Goal: Check status: Check status

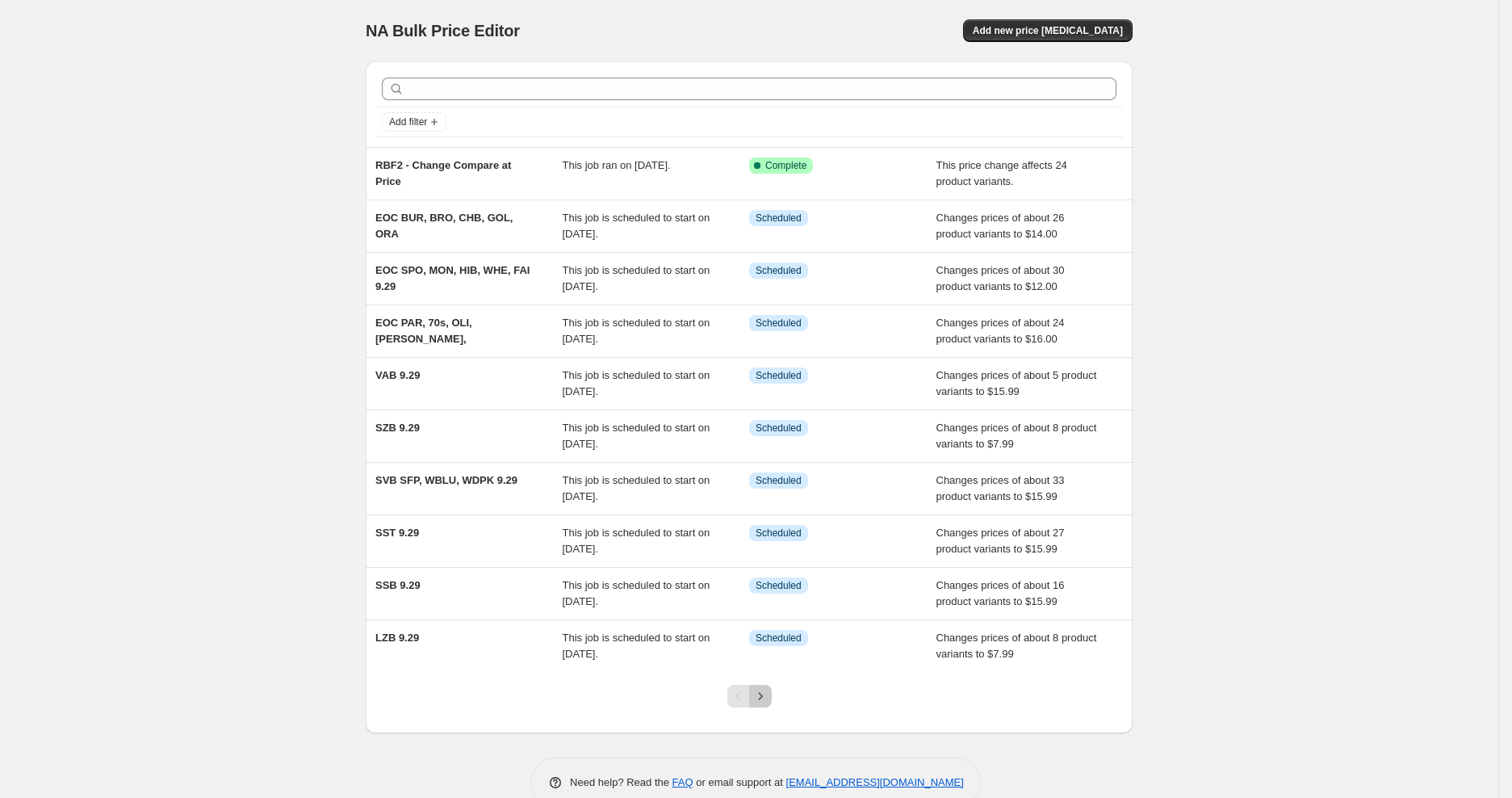
click at [760, 694] on icon "Next" at bounding box center [760, 696] width 16 height 16
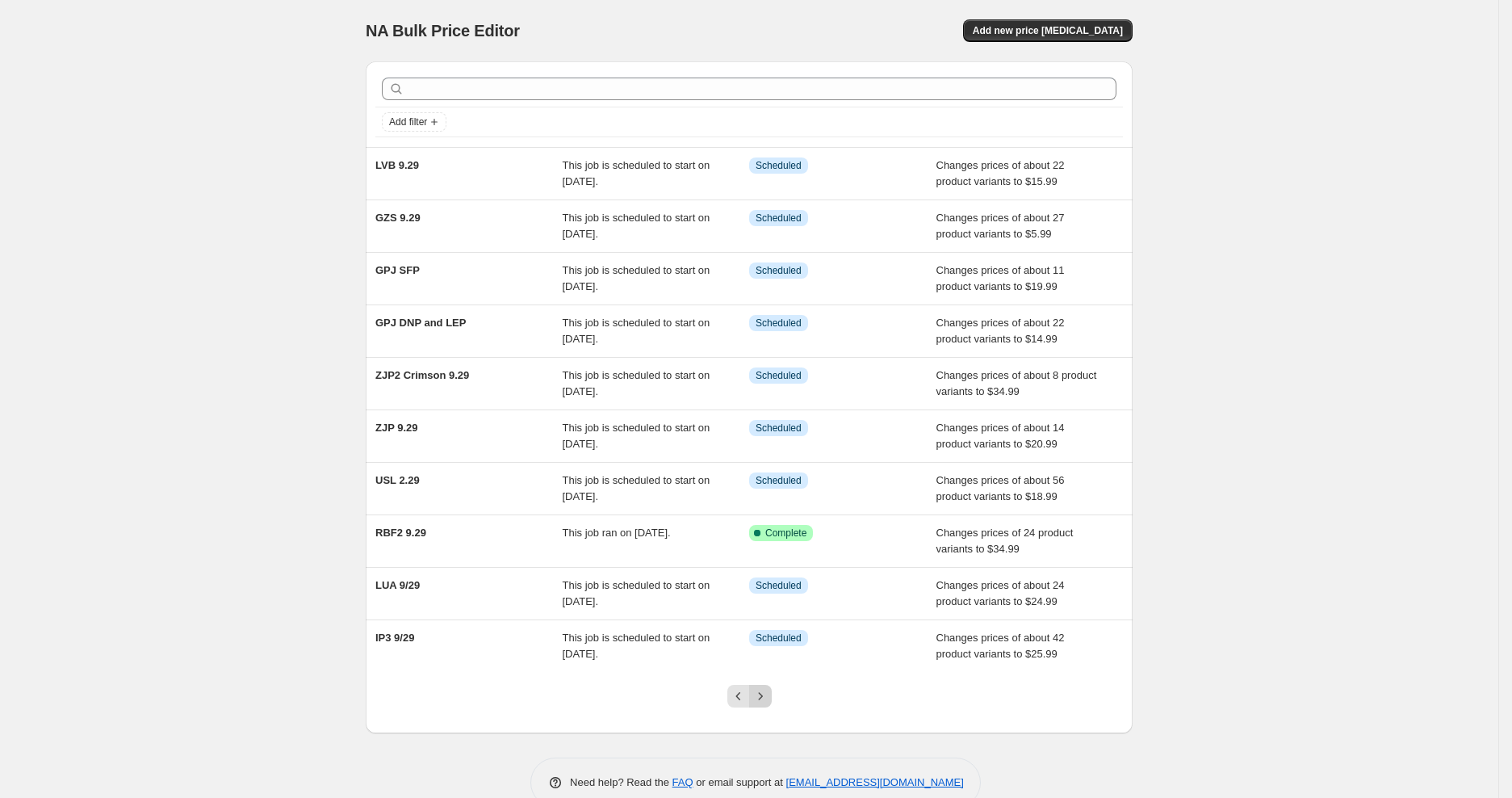
click at [769, 690] on icon "Next" at bounding box center [760, 696] width 16 height 16
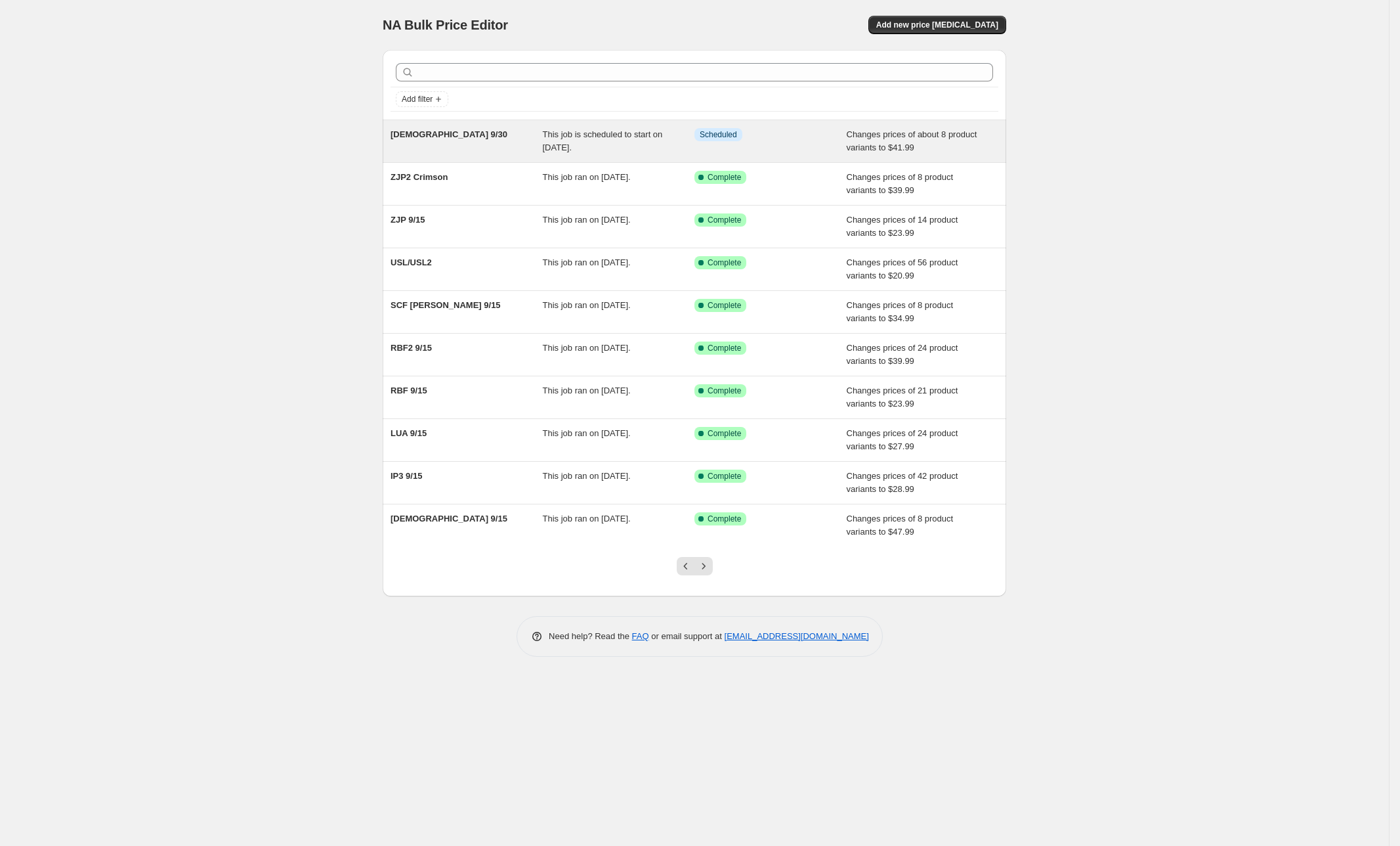
click at [455, 129] on div "[DEMOGRAPHIC_DATA] 9/30" at bounding box center [466, 141] width 152 height 27
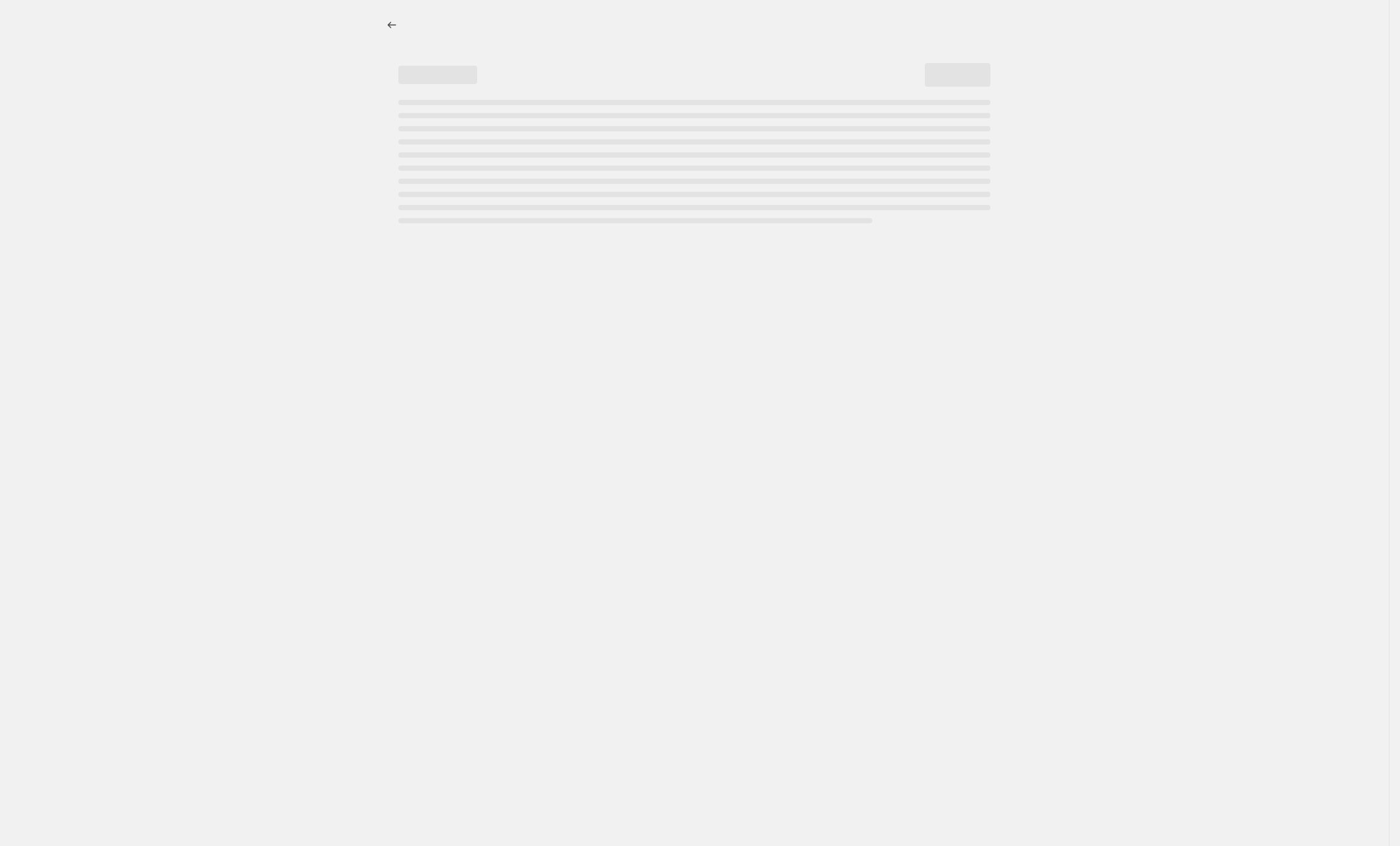
select select "no_change"
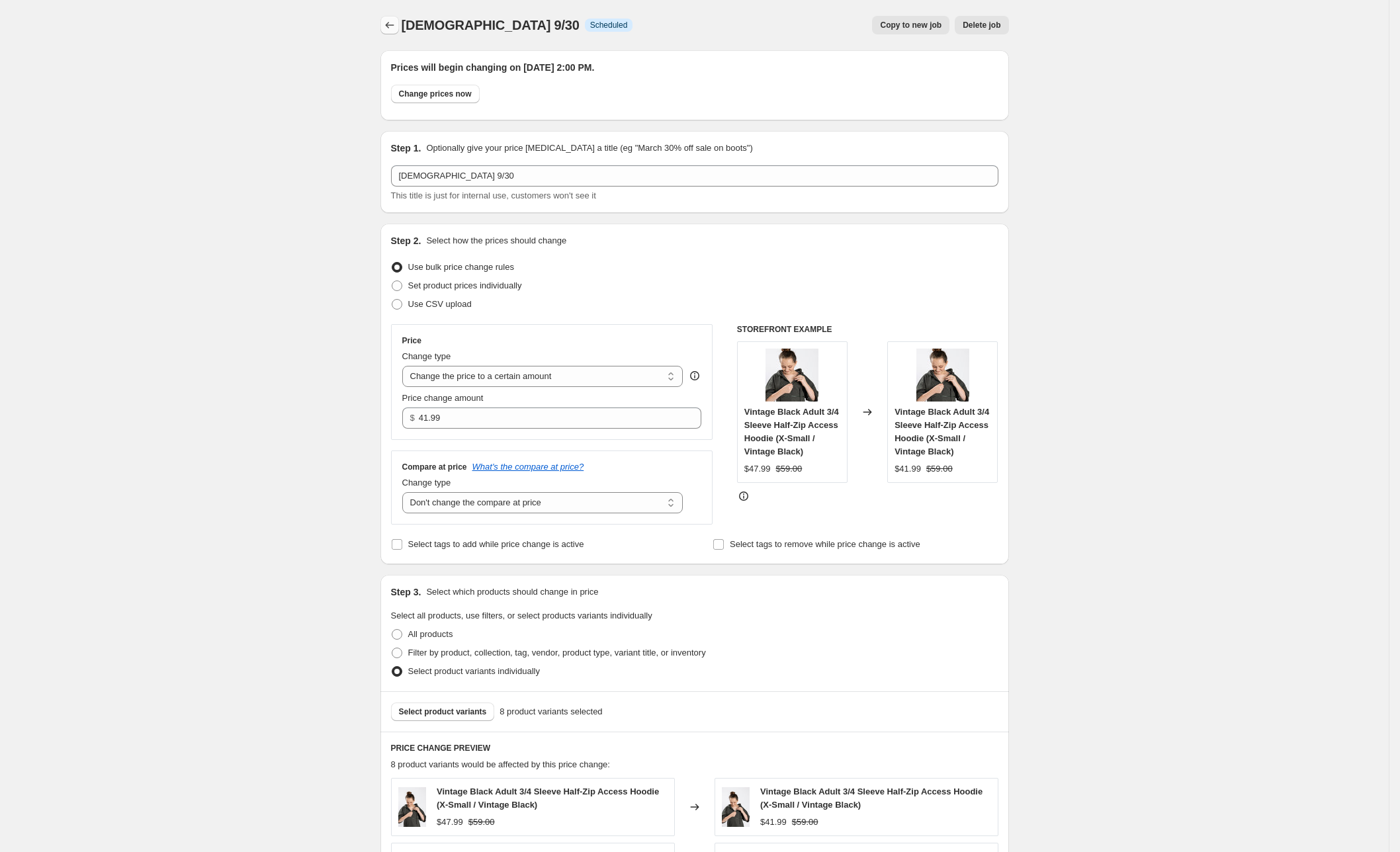
click at [395, 26] on icon "Price change jobs" at bounding box center [389, 24] width 13 height 13
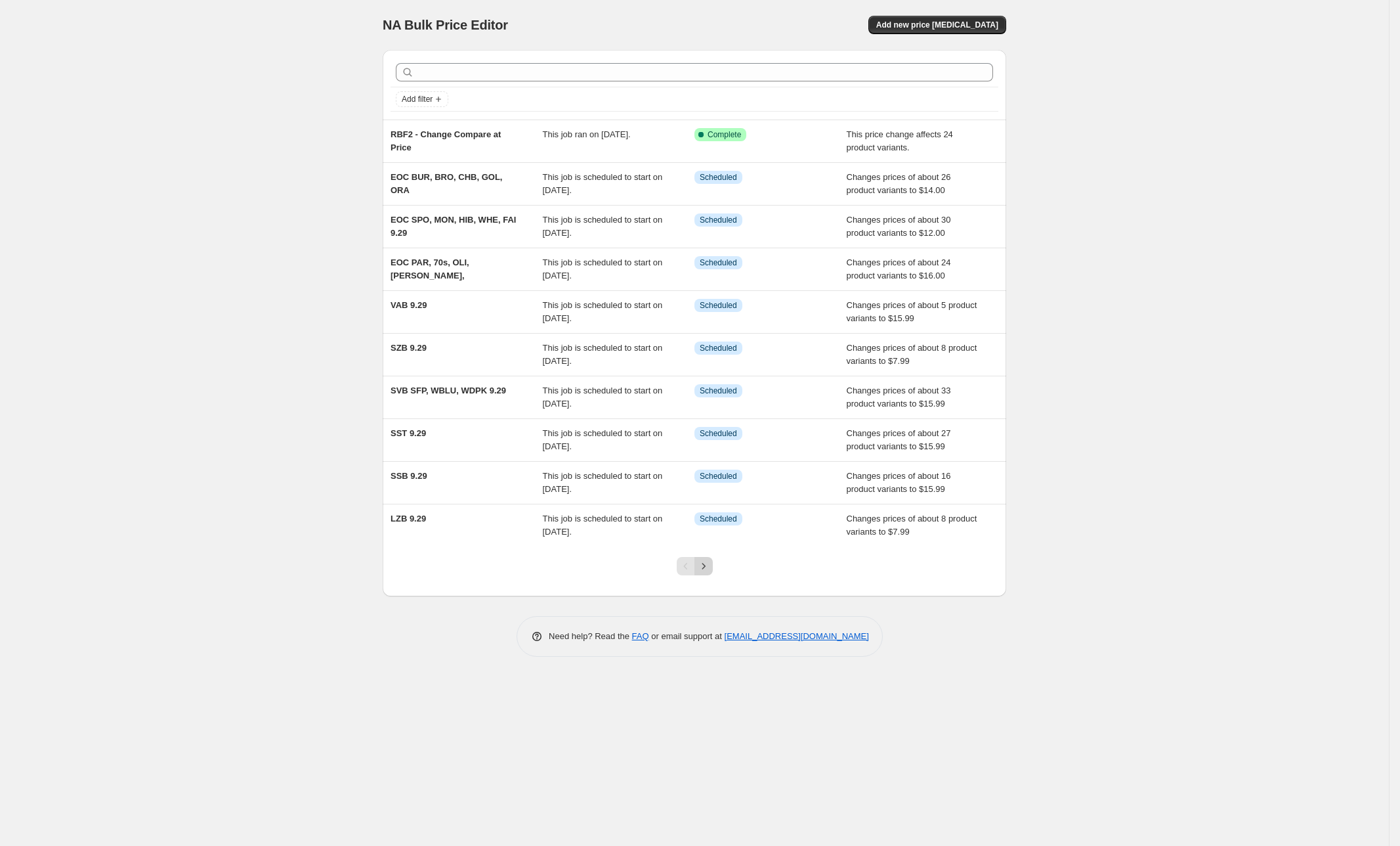
click at [711, 561] on button "Next" at bounding box center [704, 566] width 18 height 18
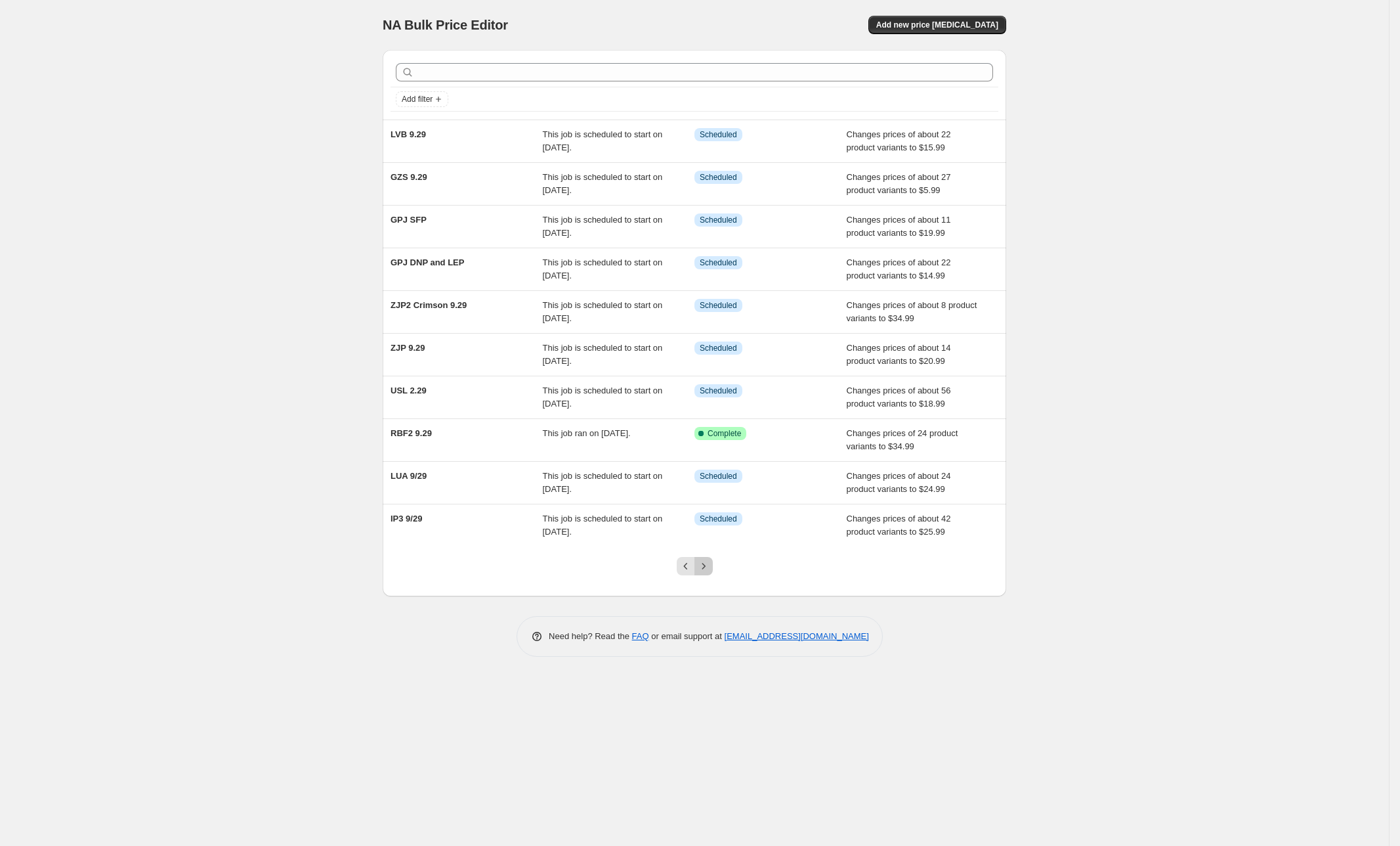
click at [697, 564] on icon "Next" at bounding box center [703, 566] width 13 height 13
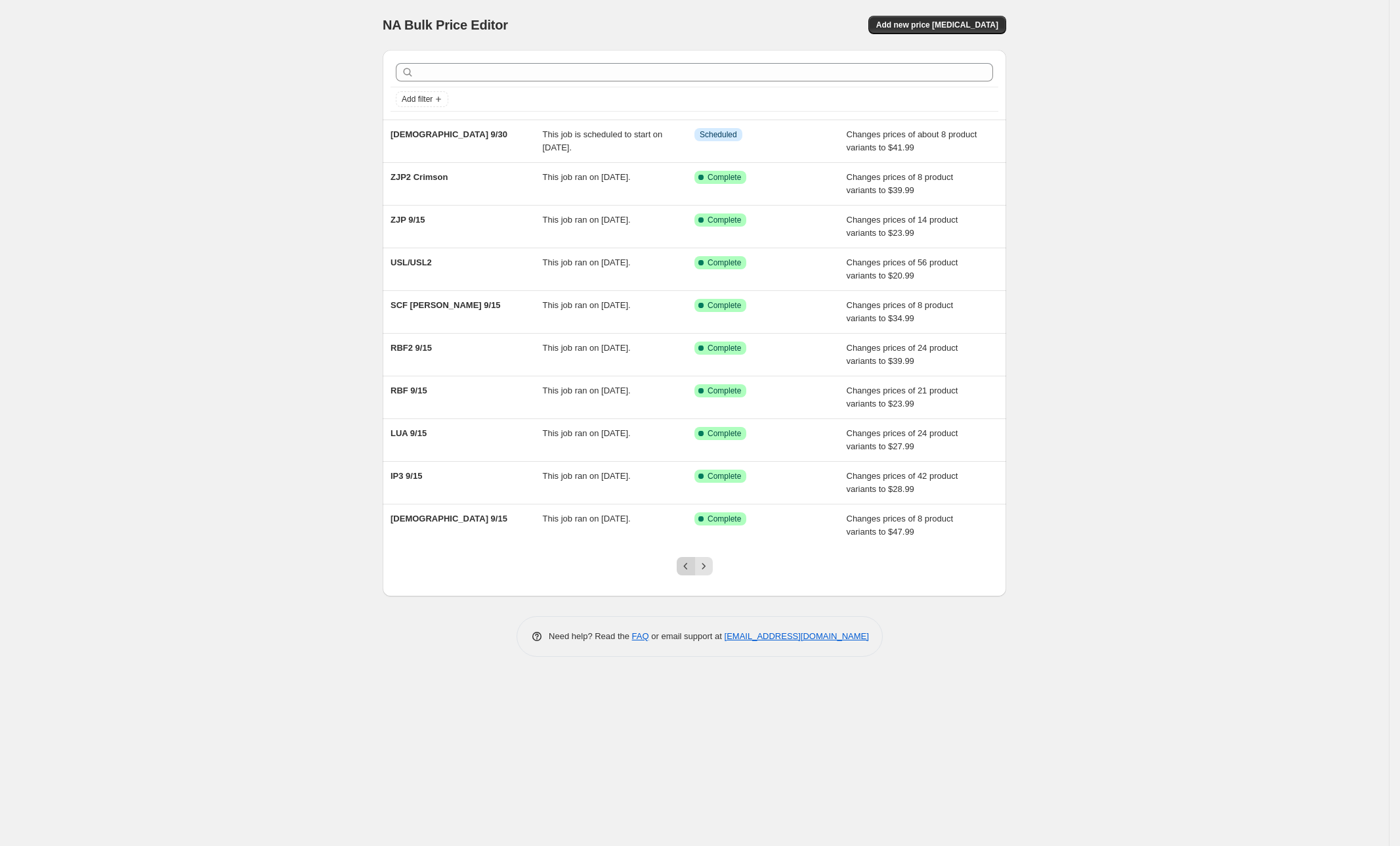
click at [685, 561] on icon "Previous" at bounding box center [686, 566] width 13 height 13
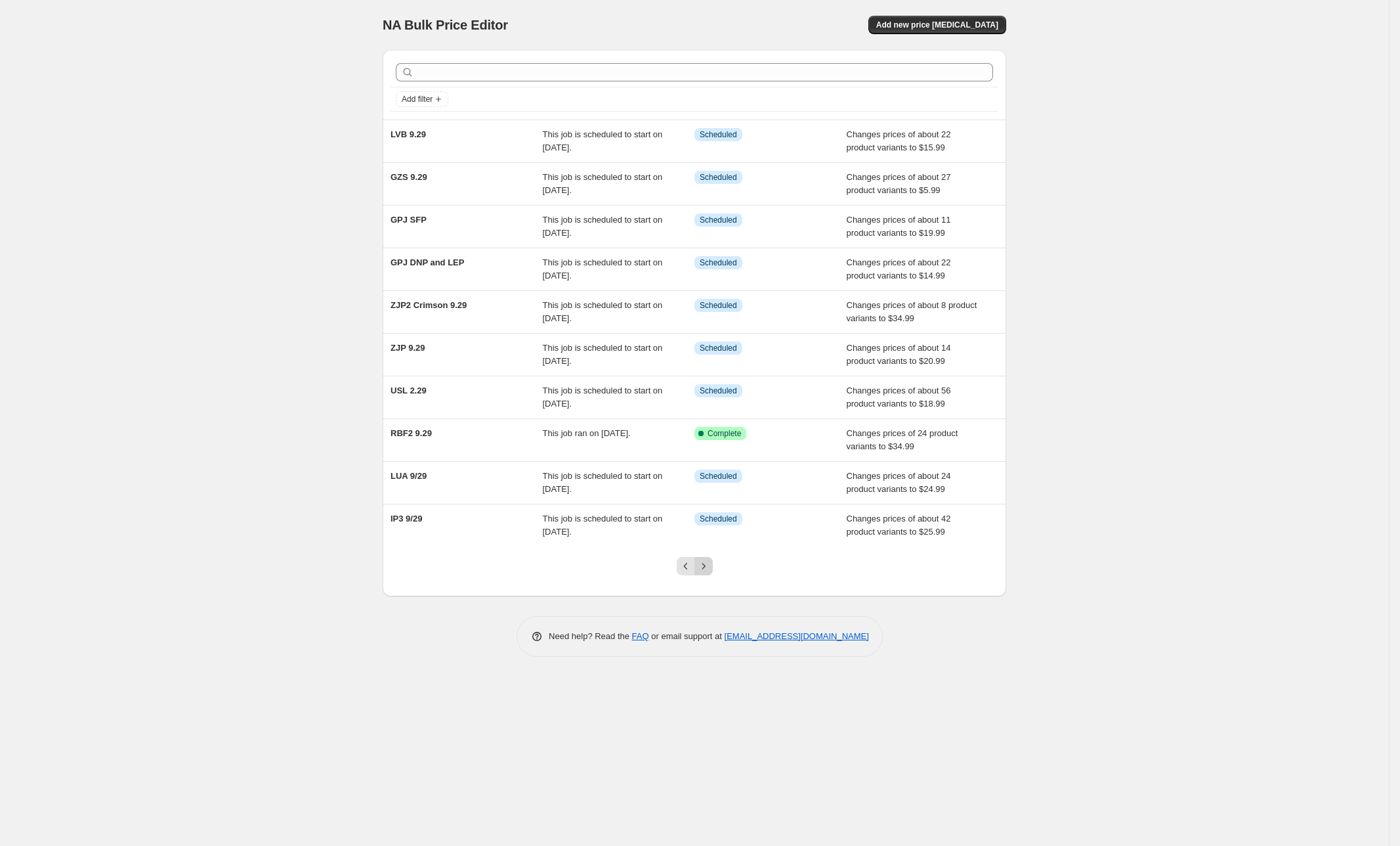
click at [706, 568] on icon "Next" at bounding box center [703, 566] width 13 height 13
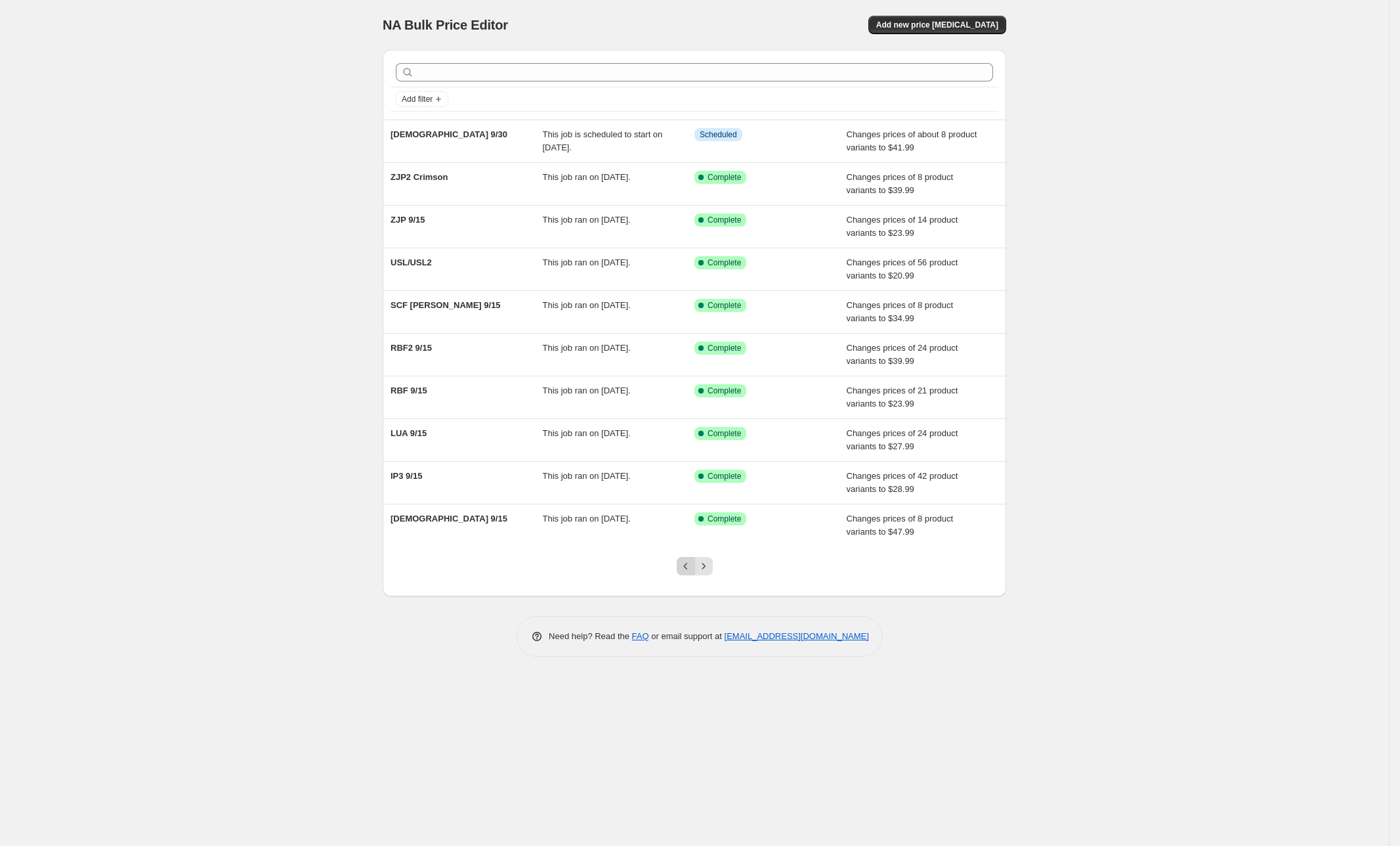
click at [680, 570] on icon "Previous" at bounding box center [686, 566] width 13 height 13
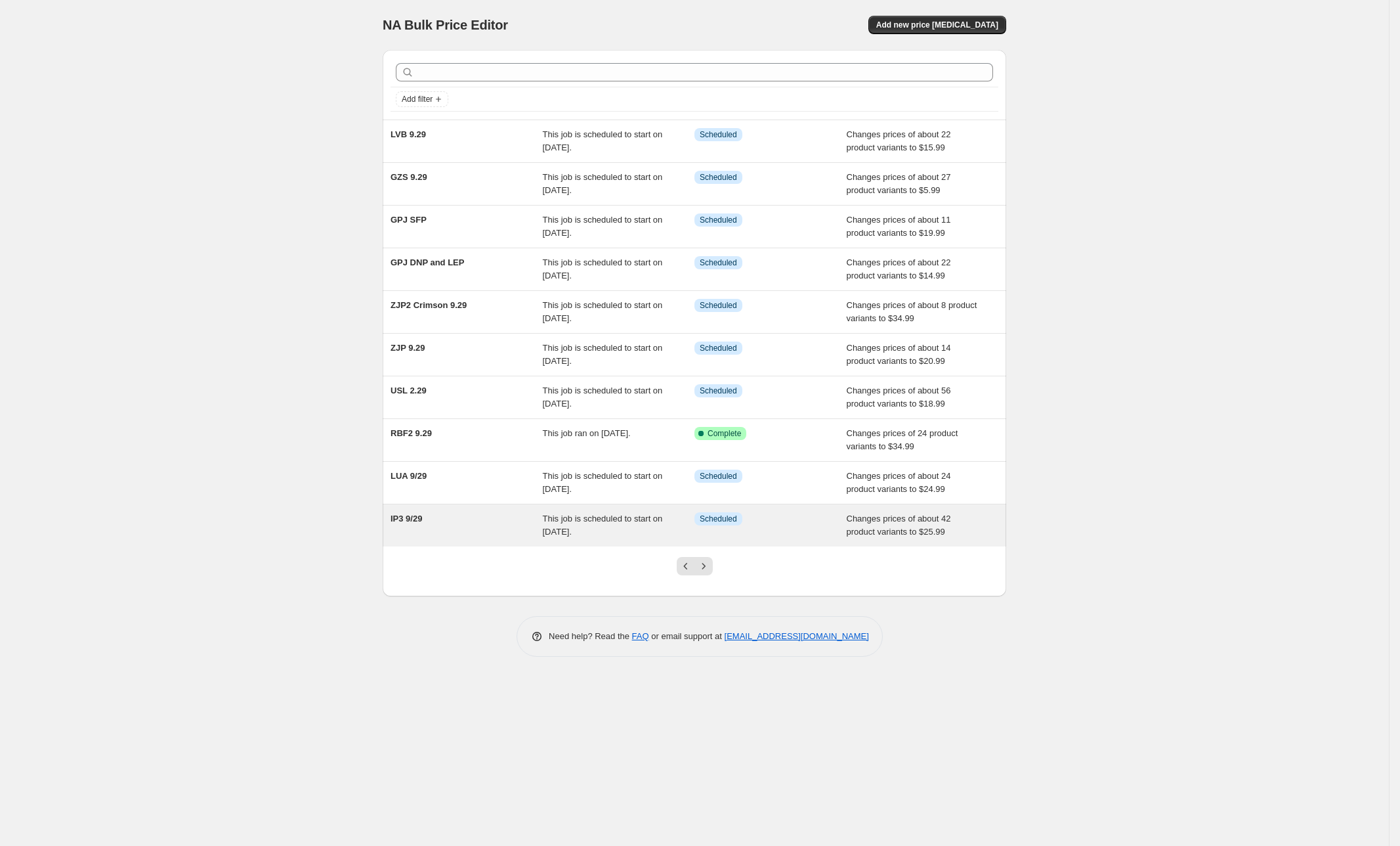
click at [692, 523] on div "This job is scheduled to start on [DATE]." at bounding box center [619, 525] width 152 height 27
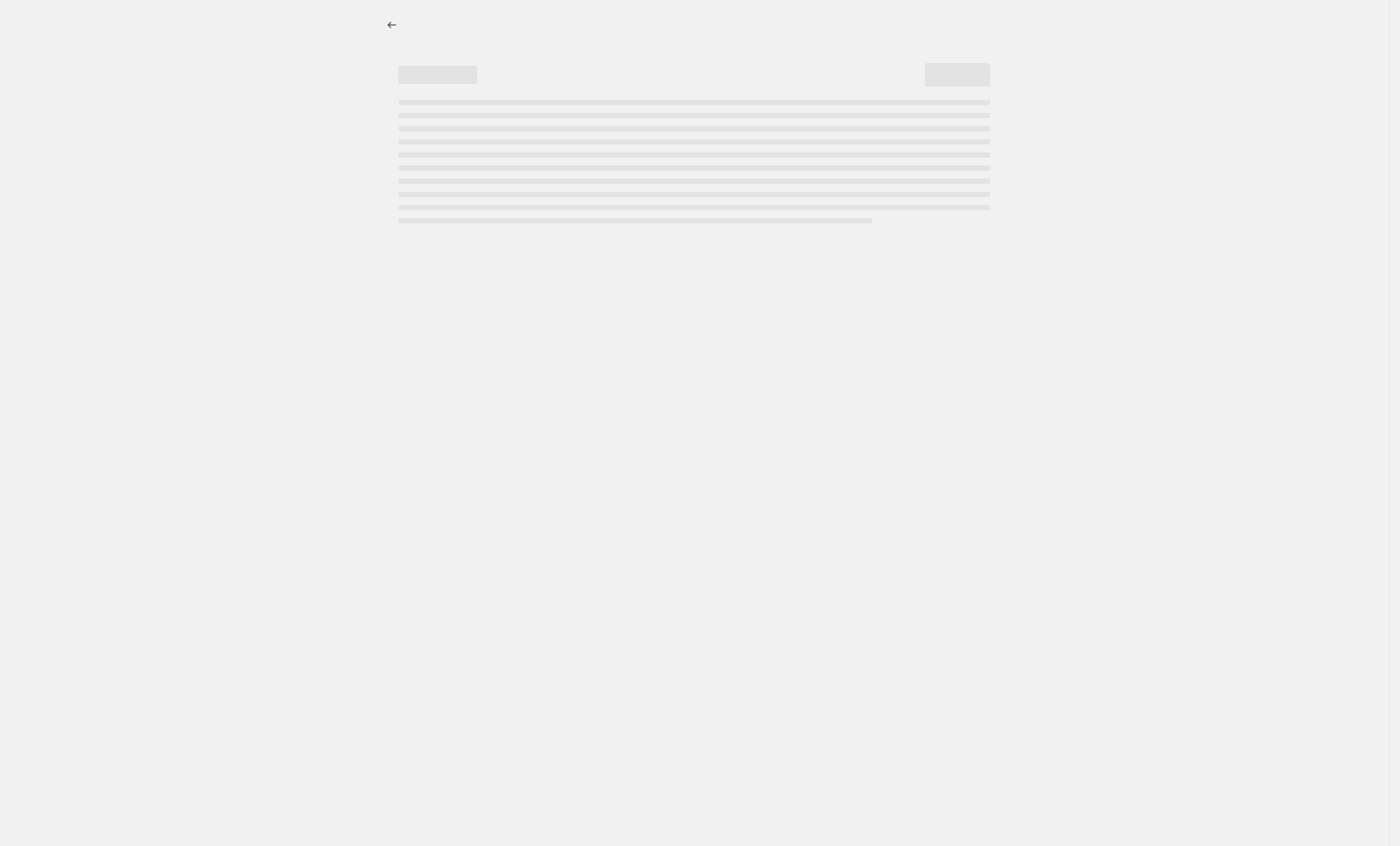
select select "no_change"
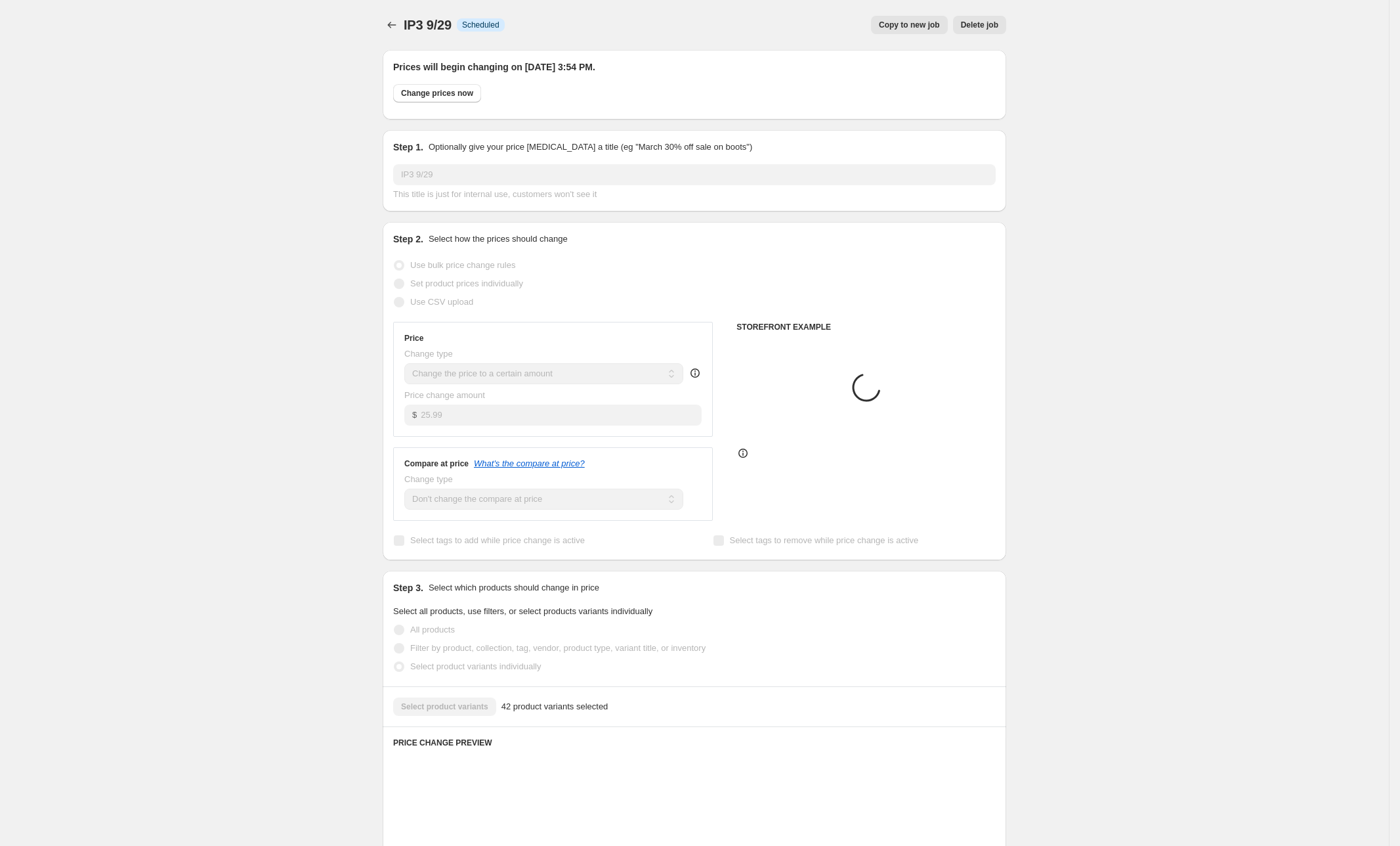
select select "no_change"
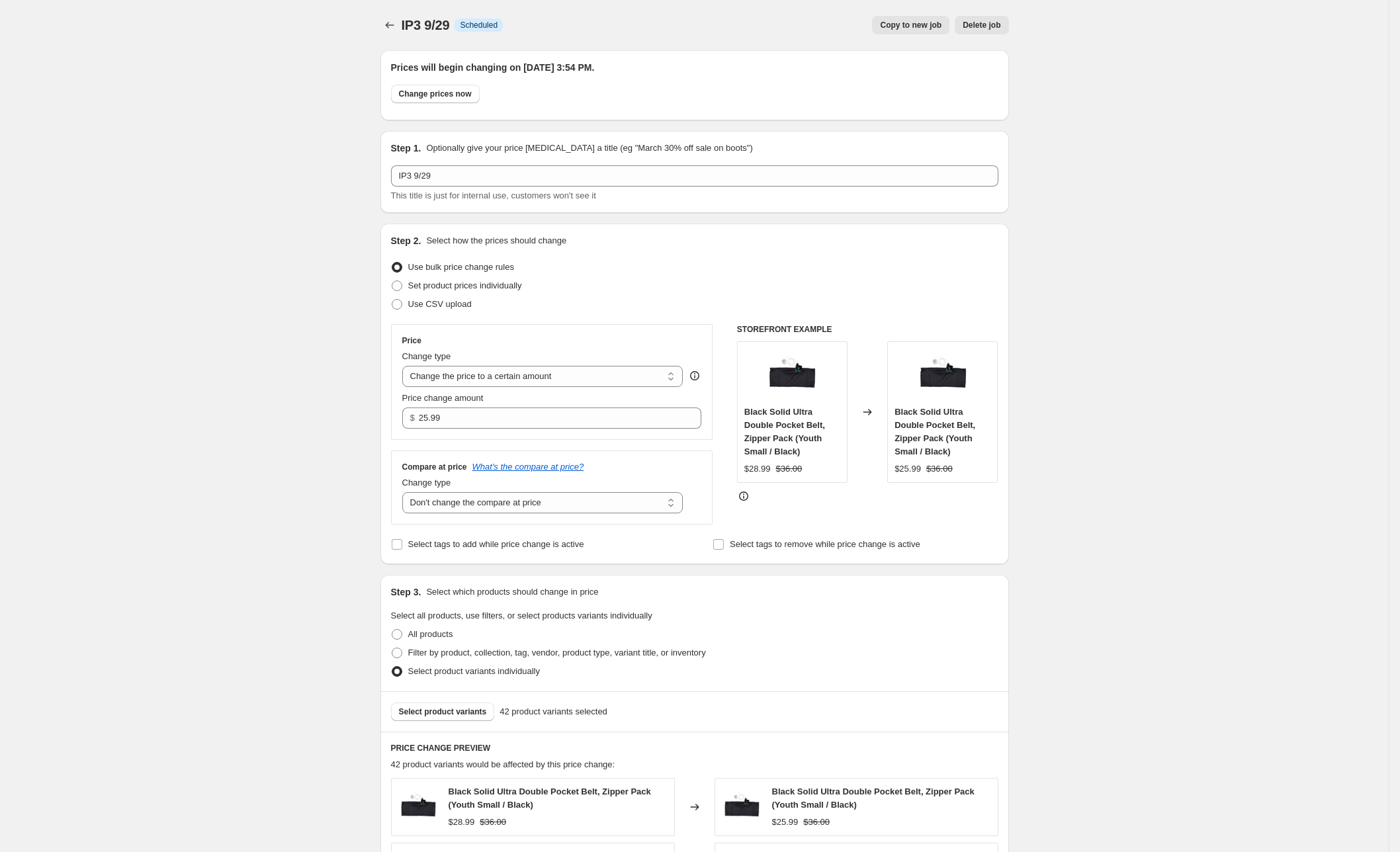
click at [401, 20] on div at bounding box center [391, 25] width 21 height 18
click at [391, 27] on icon "Price change jobs" at bounding box center [389, 24] width 13 height 13
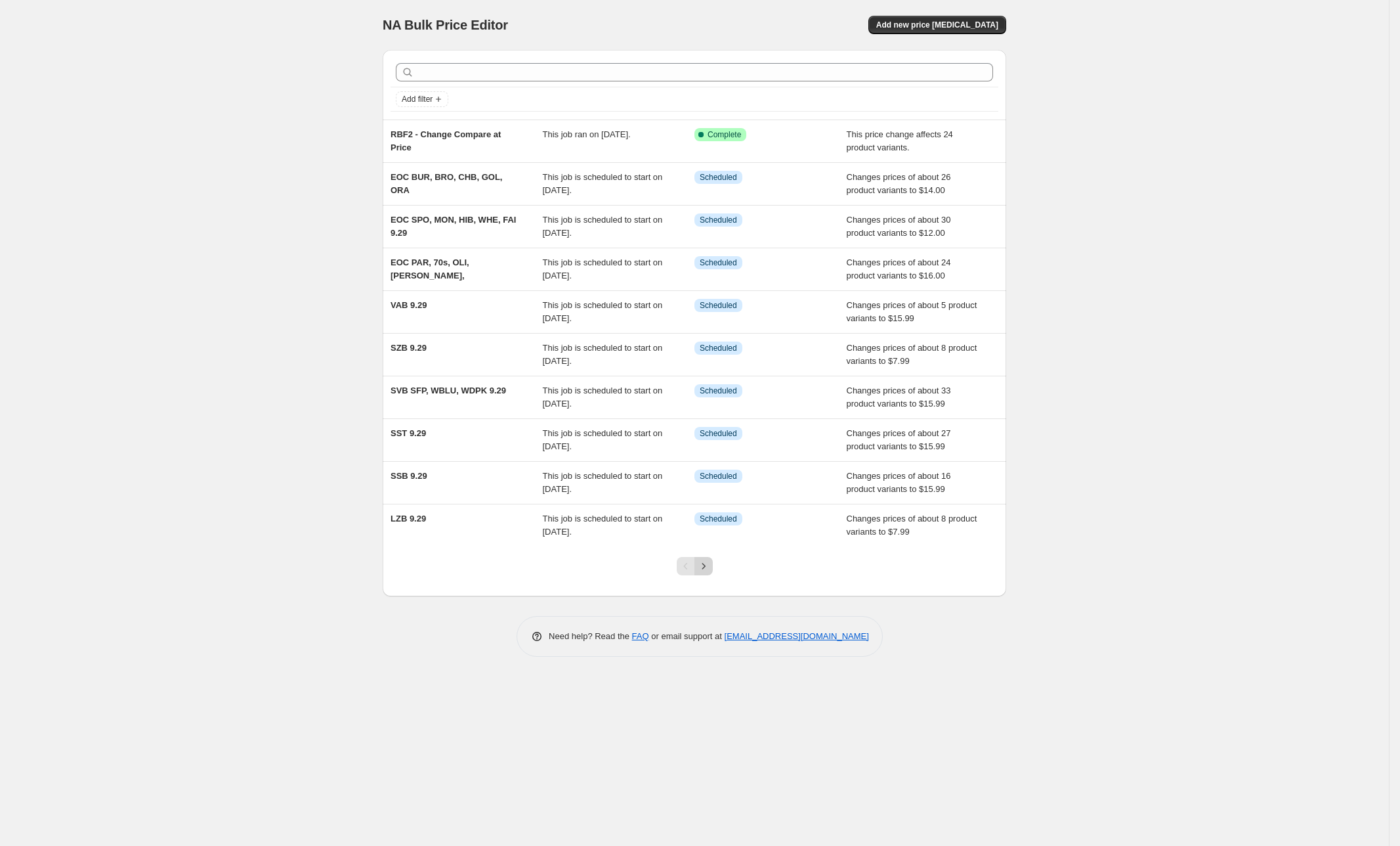
click at [708, 563] on icon "Next" at bounding box center [703, 566] width 13 height 13
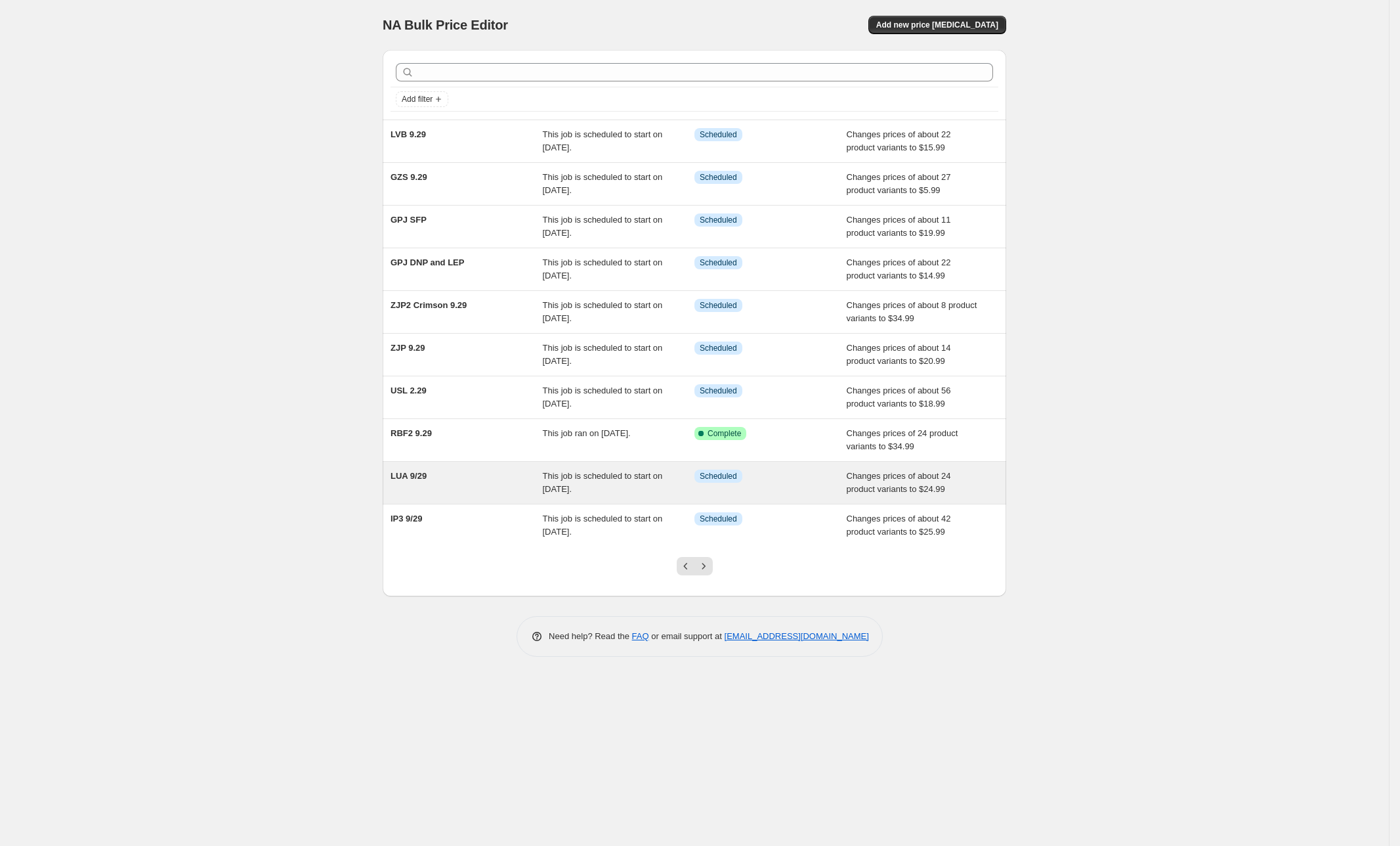
click at [495, 477] on div "LUA 9/29" at bounding box center [466, 483] width 152 height 27
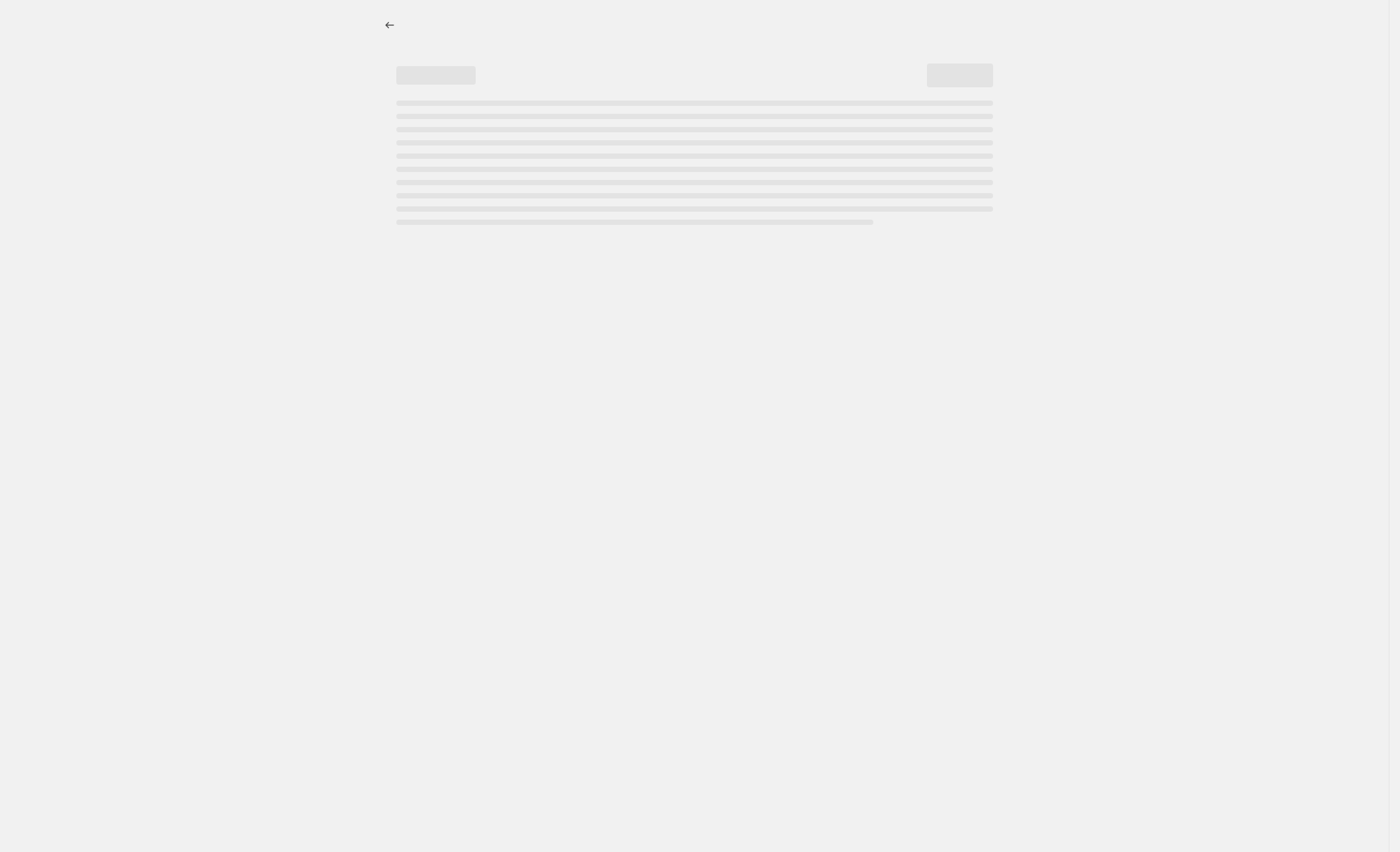
select select "to"
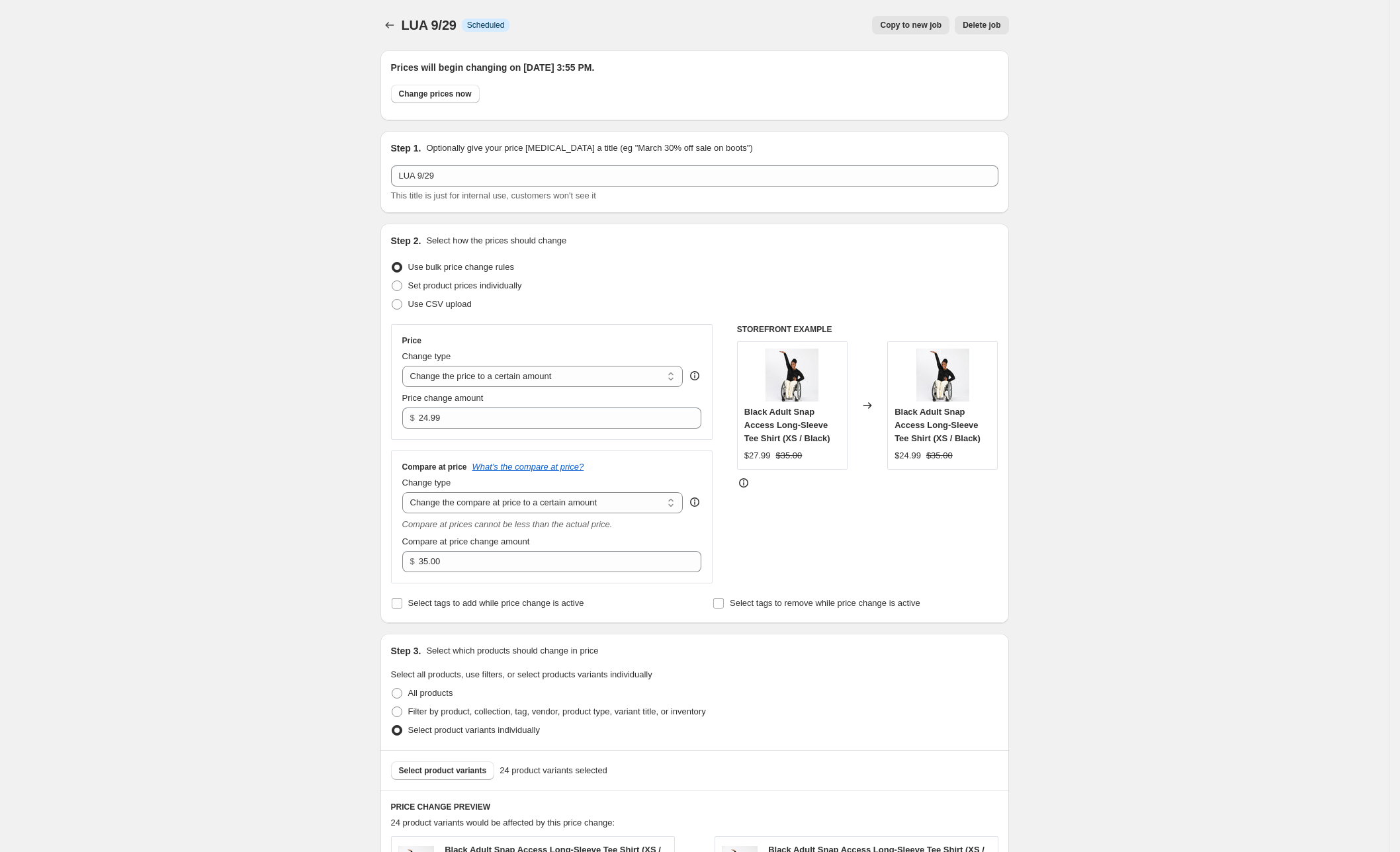
select select "to"
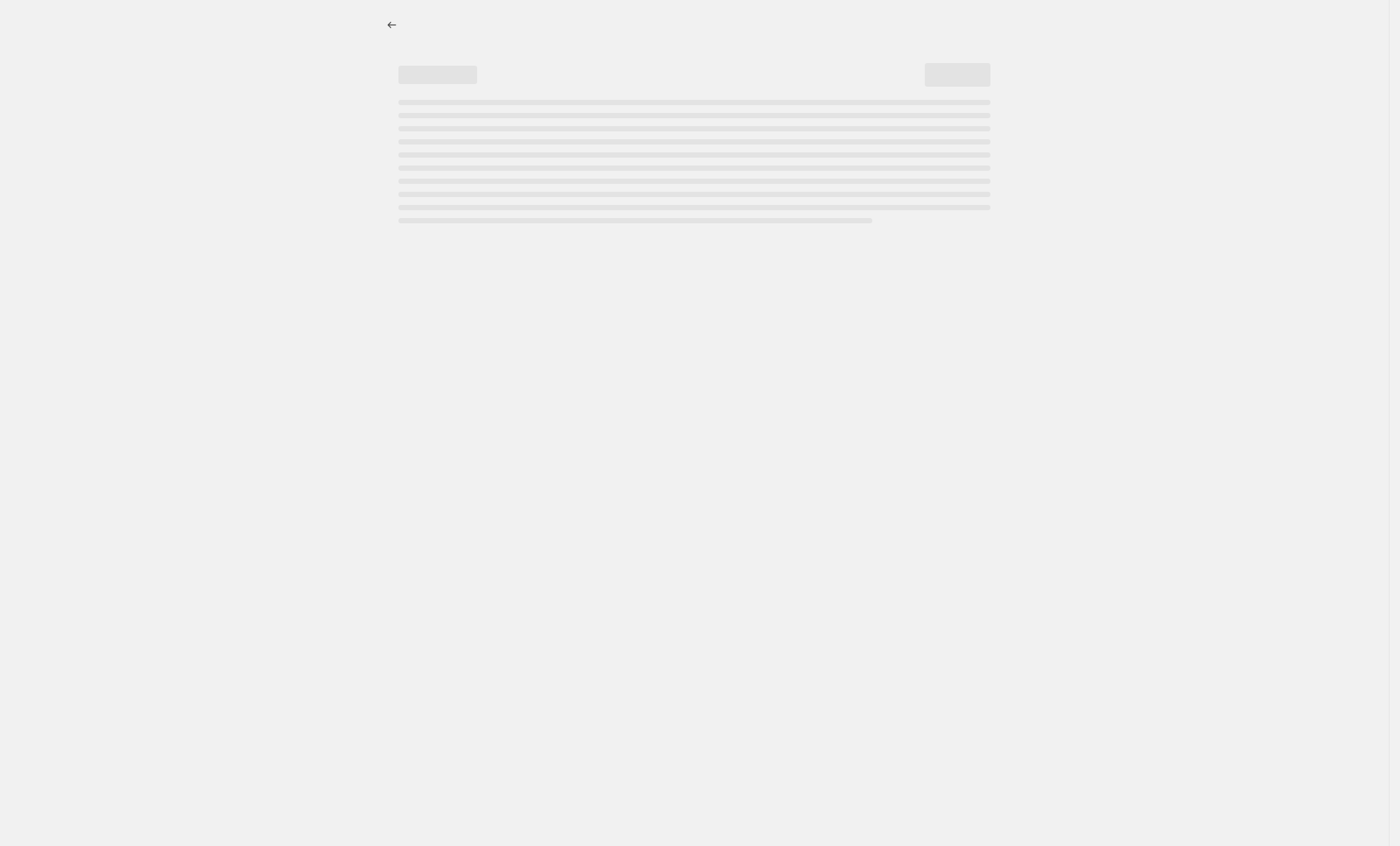
select select "no_change"
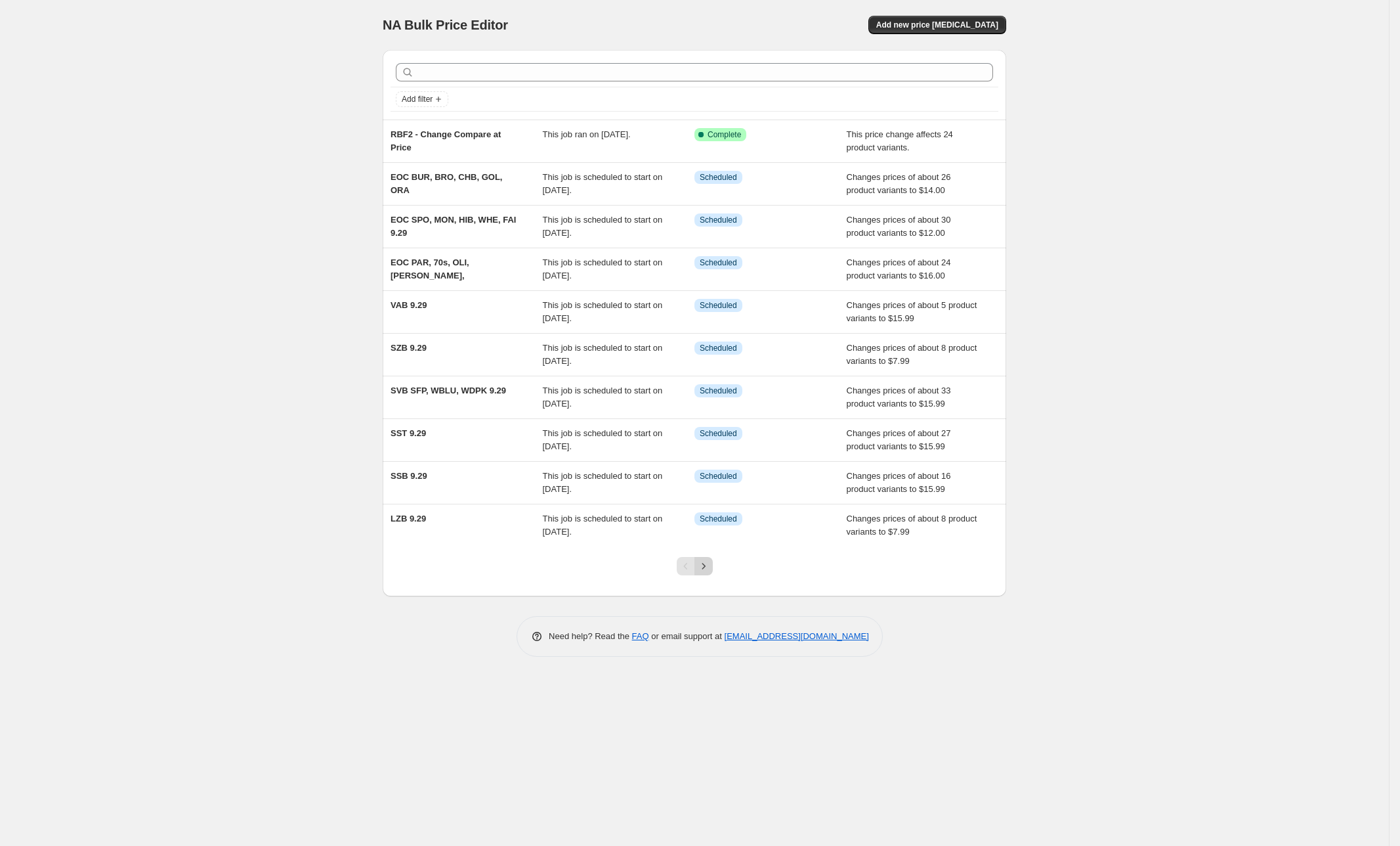
click at [711, 568] on button "Next" at bounding box center [704, 566] width 18 height 18
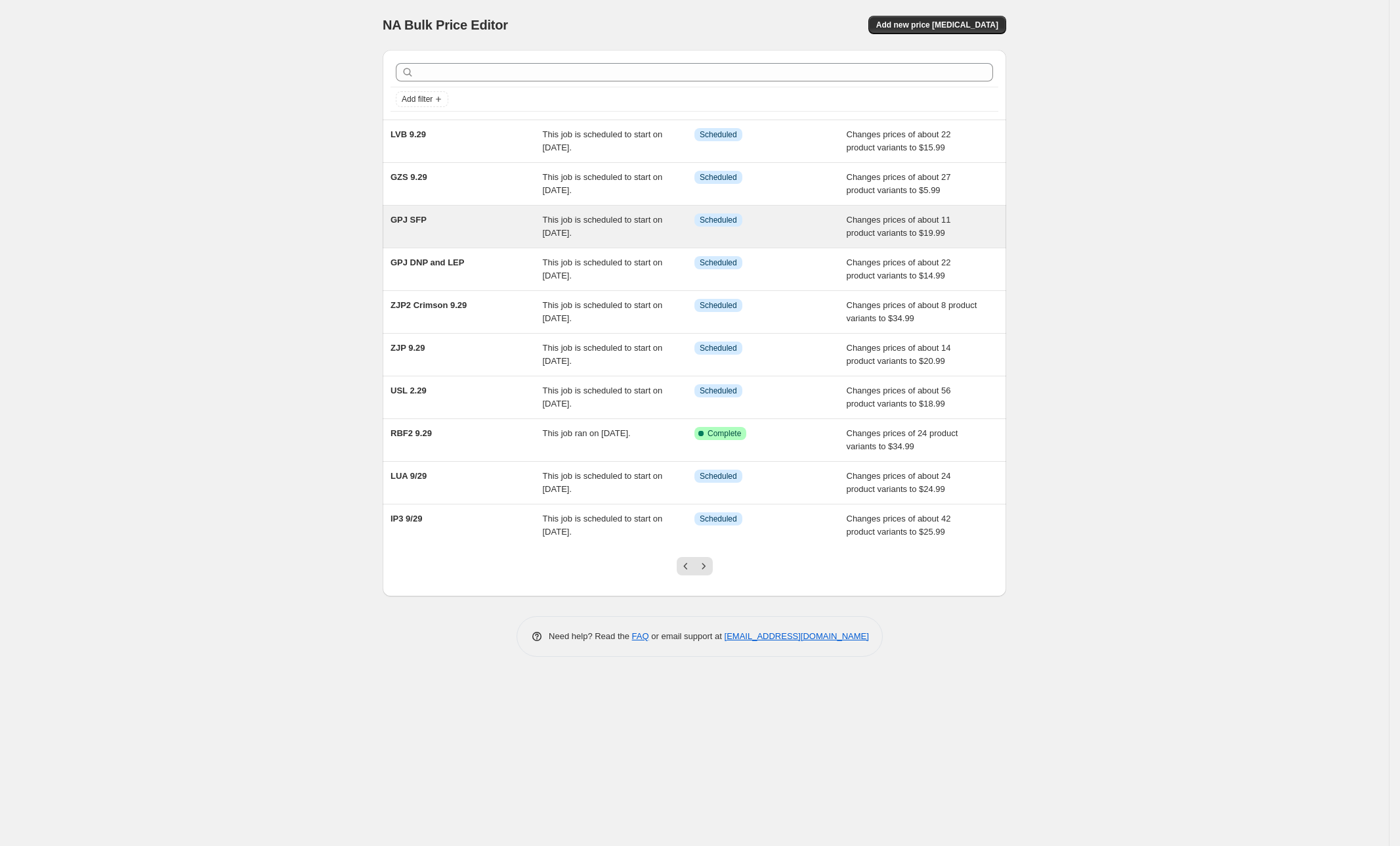
click at [584, 219] on span "This job is scheduled to start on September 29, 2025." at bounding box center [603, 226] width 120 height 23
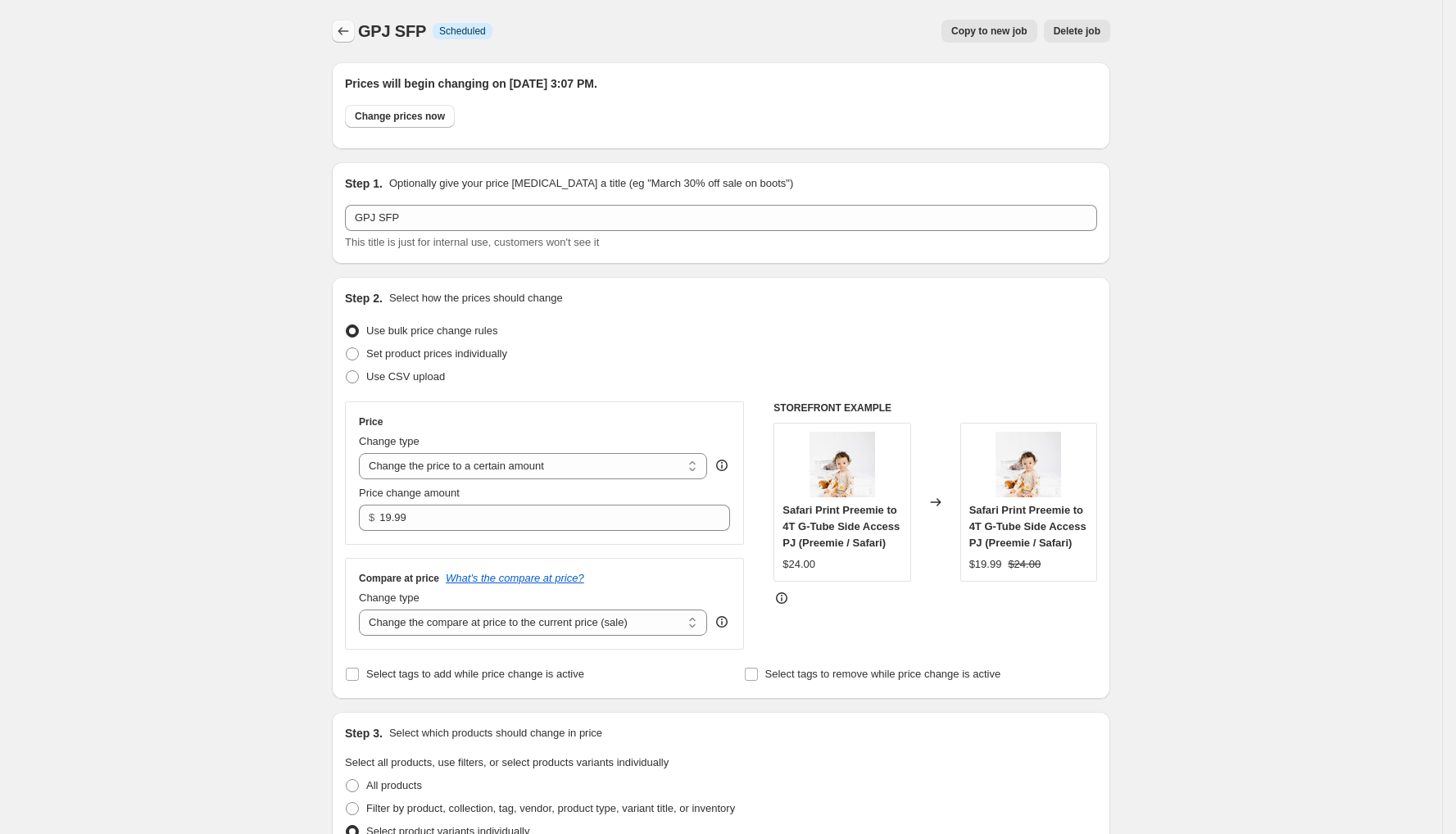
click at [347, 38] on button "Price change jobs" at bounding box center [344, 31] width 23 height 23
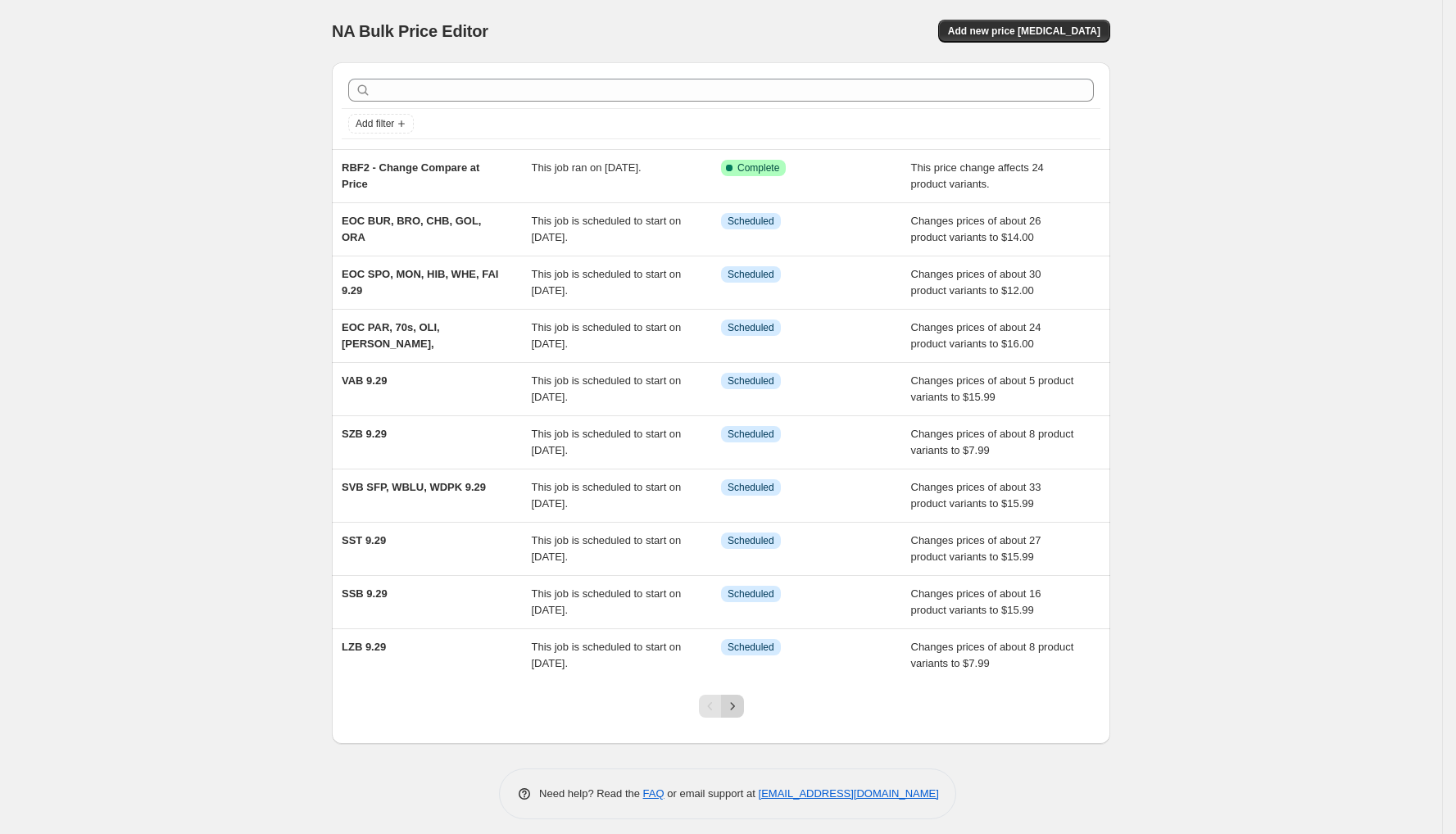
click at [742, 712] on button "Next" at bounding box center [733, 706] width 23 height 23
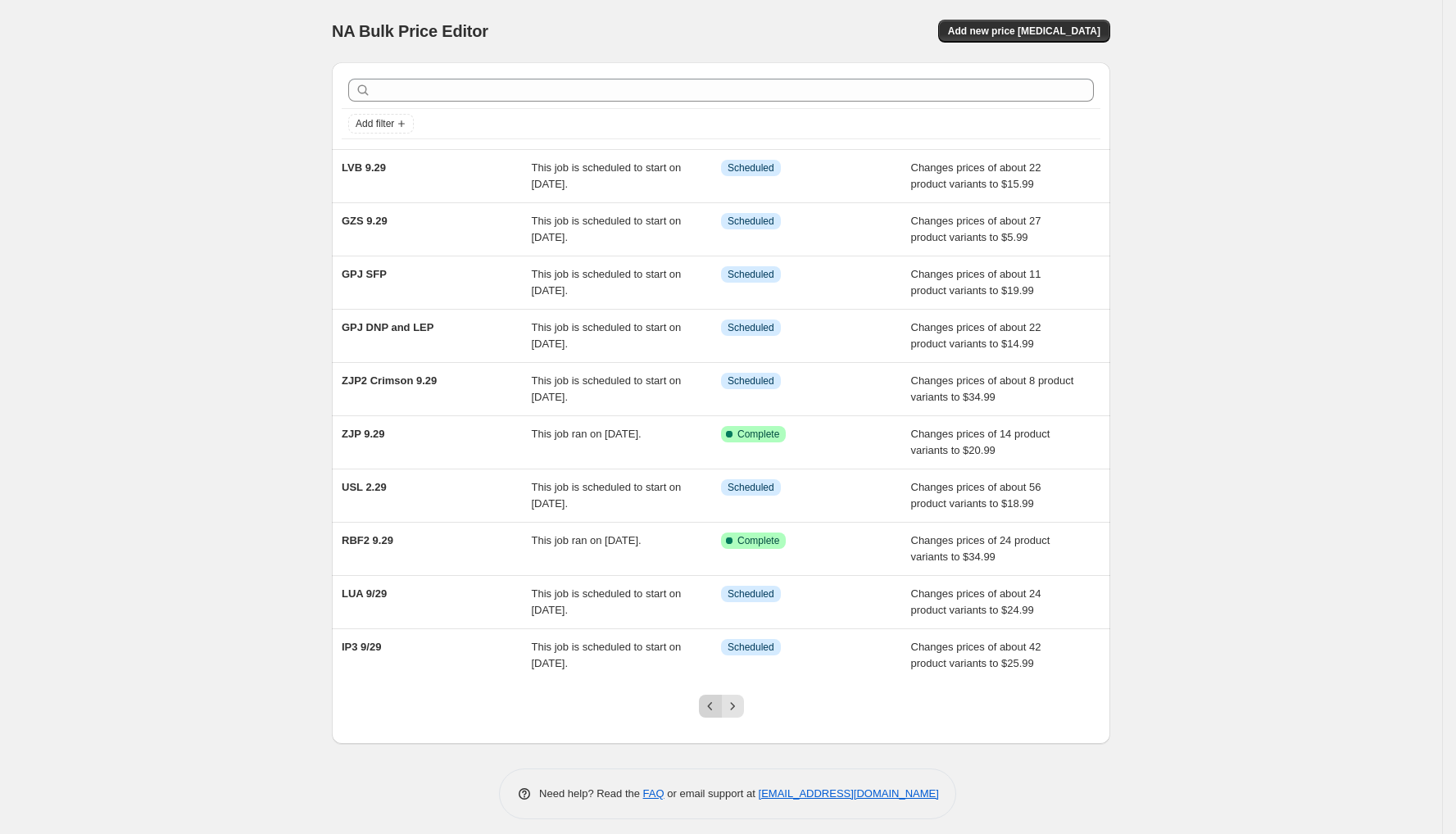
click at [713, 711] on icon "Previous" at bounding box center [710, 706] width 16 height 16
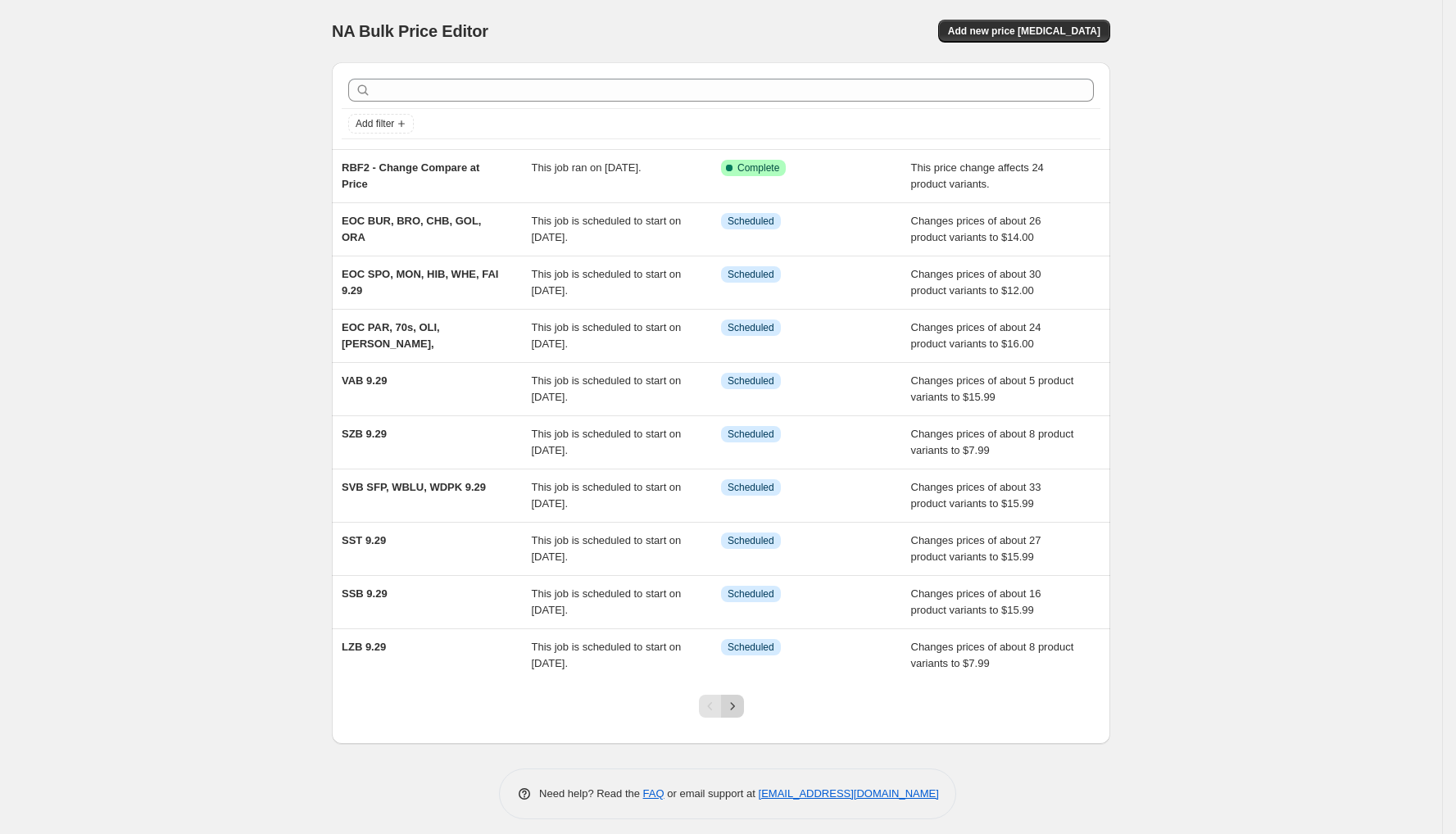
click at [741, 699] on icon "Next" at bounding box center [732, 706] width 16 height 16
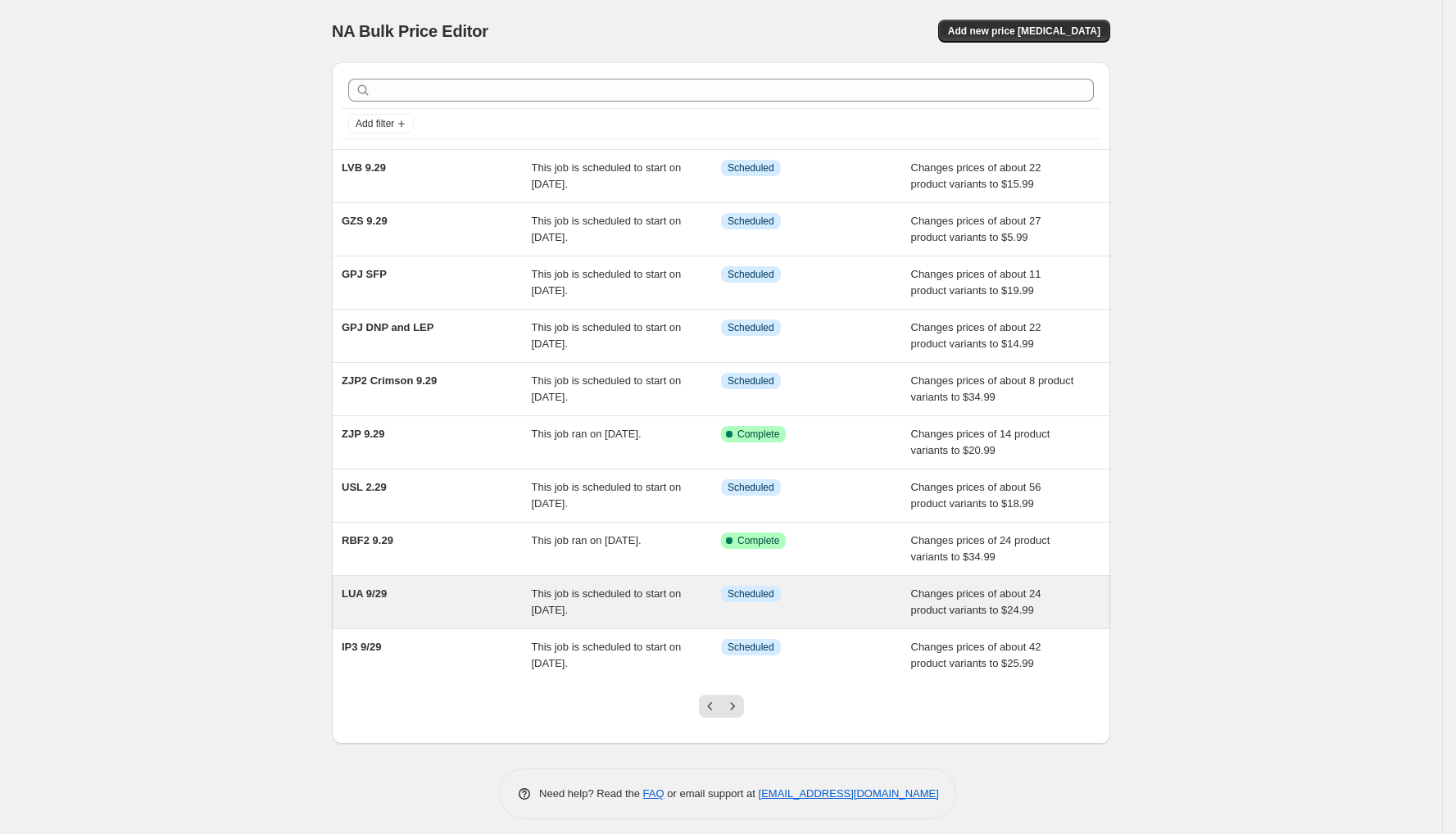
click at [698, 606] on div "This job is scheduled to start on [DATE]." at bounding box center [627, 602] width 190 height 33
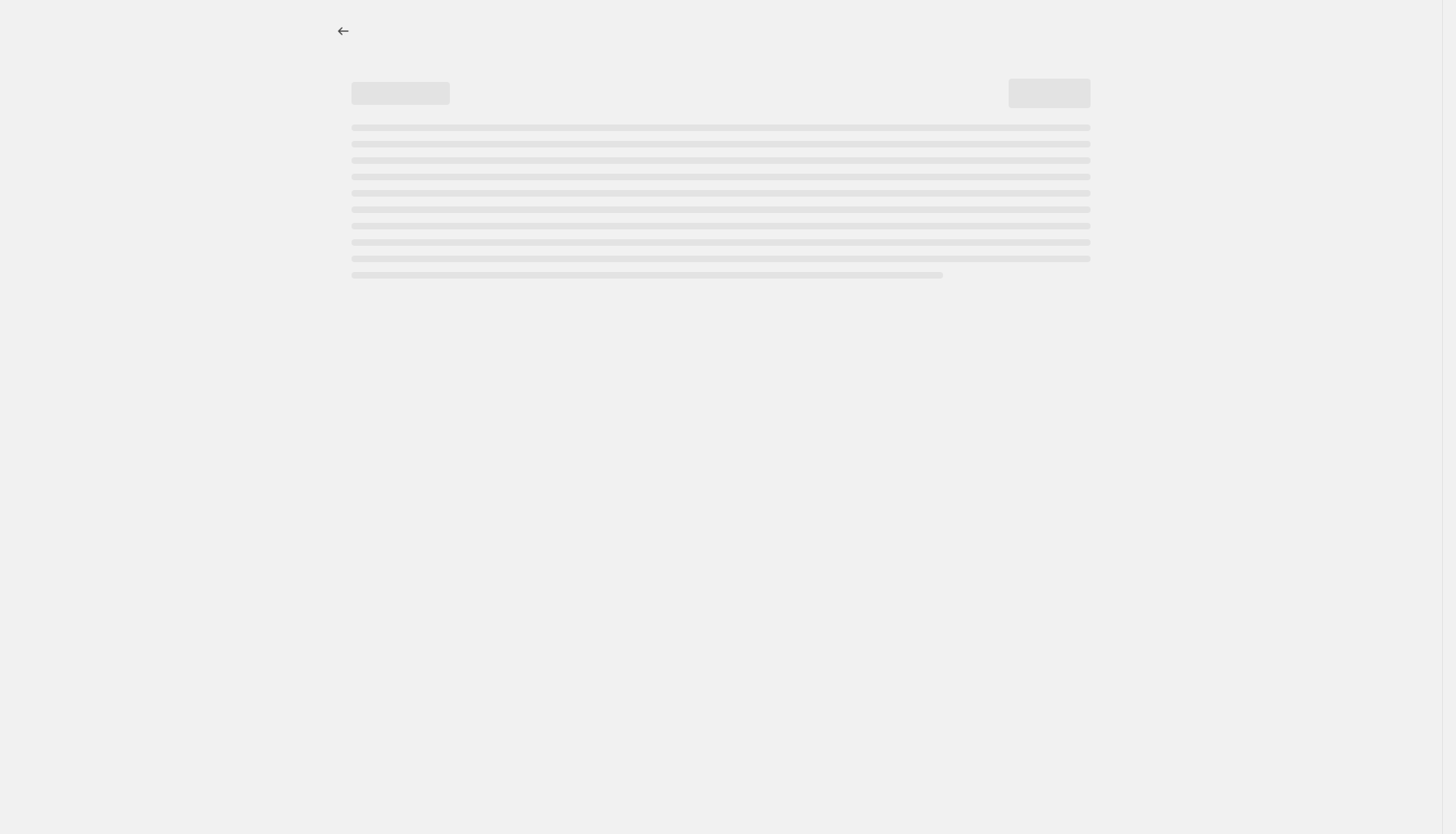
select select "to"
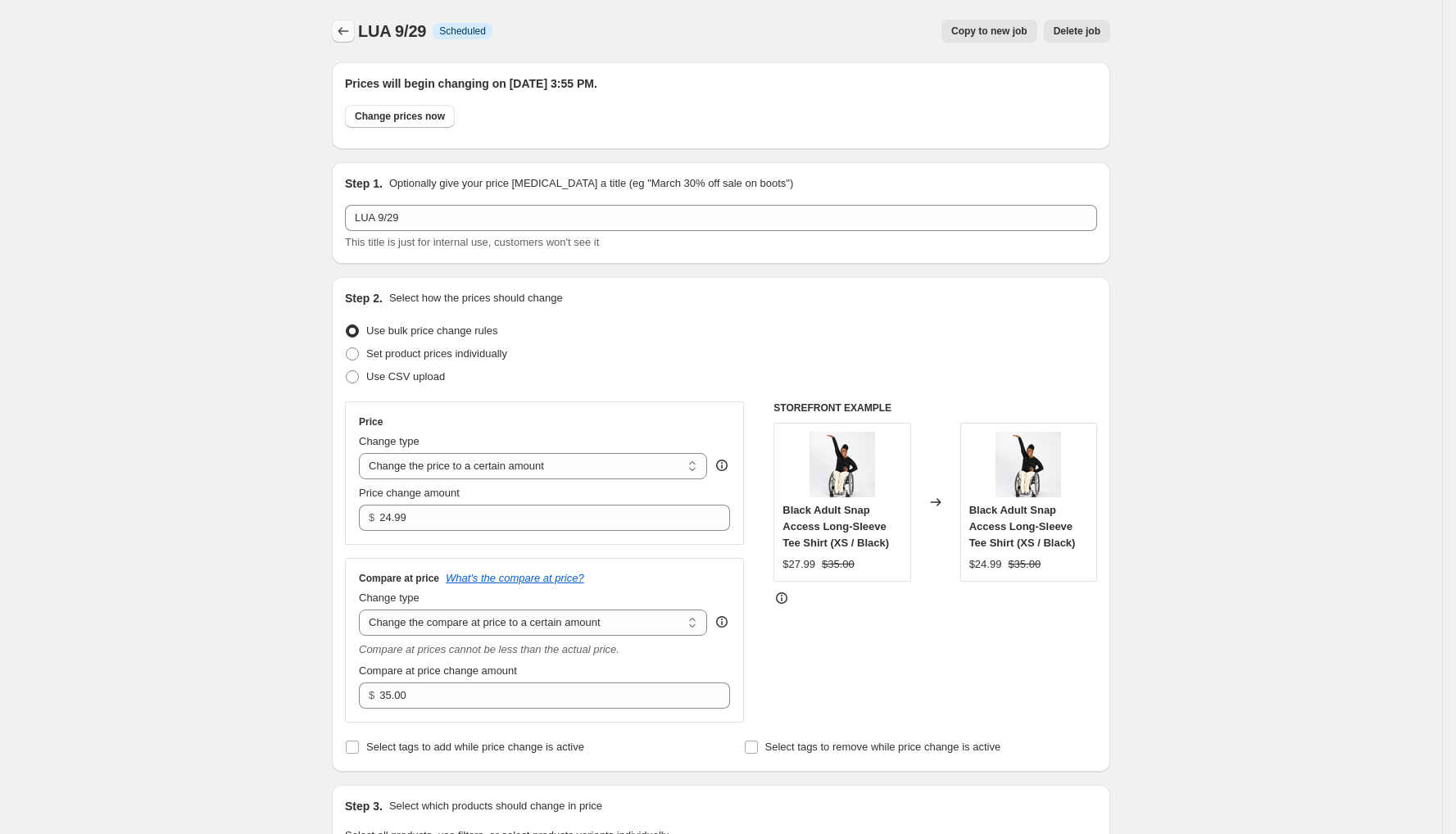
click at [339, 33] on button "Price change jobs" at bounding box center [344, 31] width 23 height 23
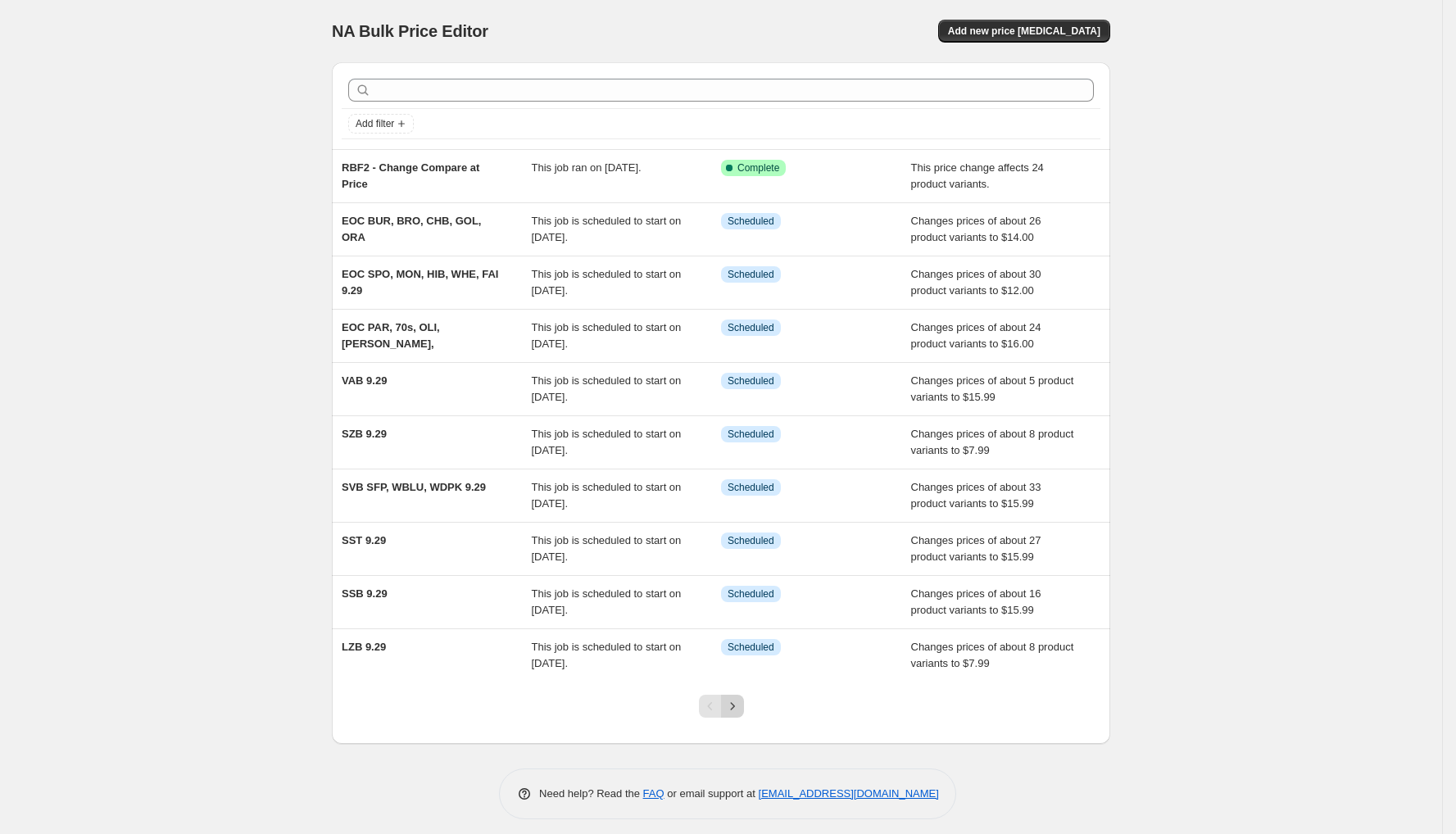
click at [741, 699] on icon "Next" at bounding box center [732, 706] width 16 height 16
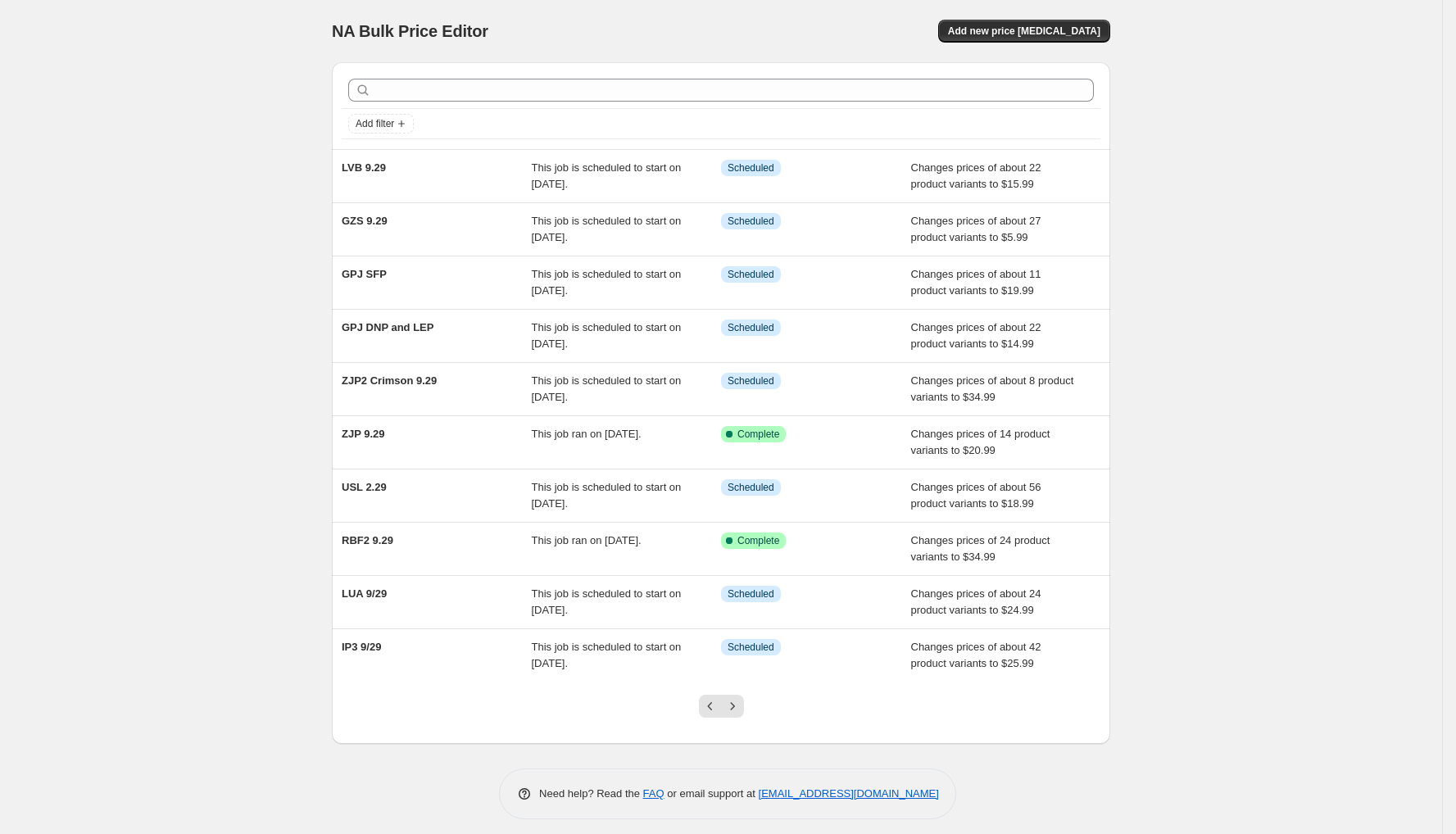
click at [741, 699] on icon "Next" at bounding box center [732, 706] width 16 height 16
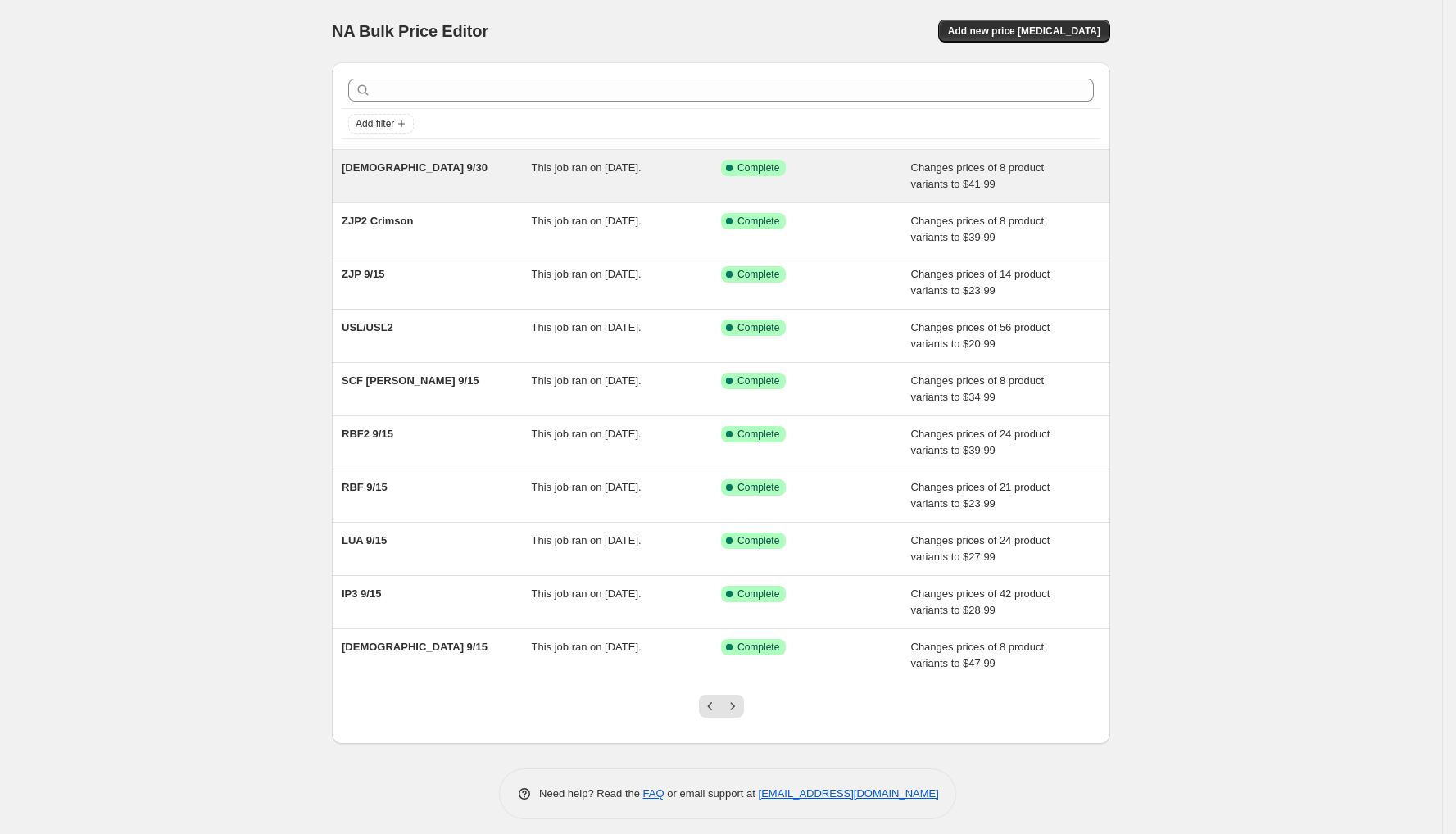
click at [615, 162] on span "This job ran on [DATE]." at bounding box center [587, 168] width 110 height 12
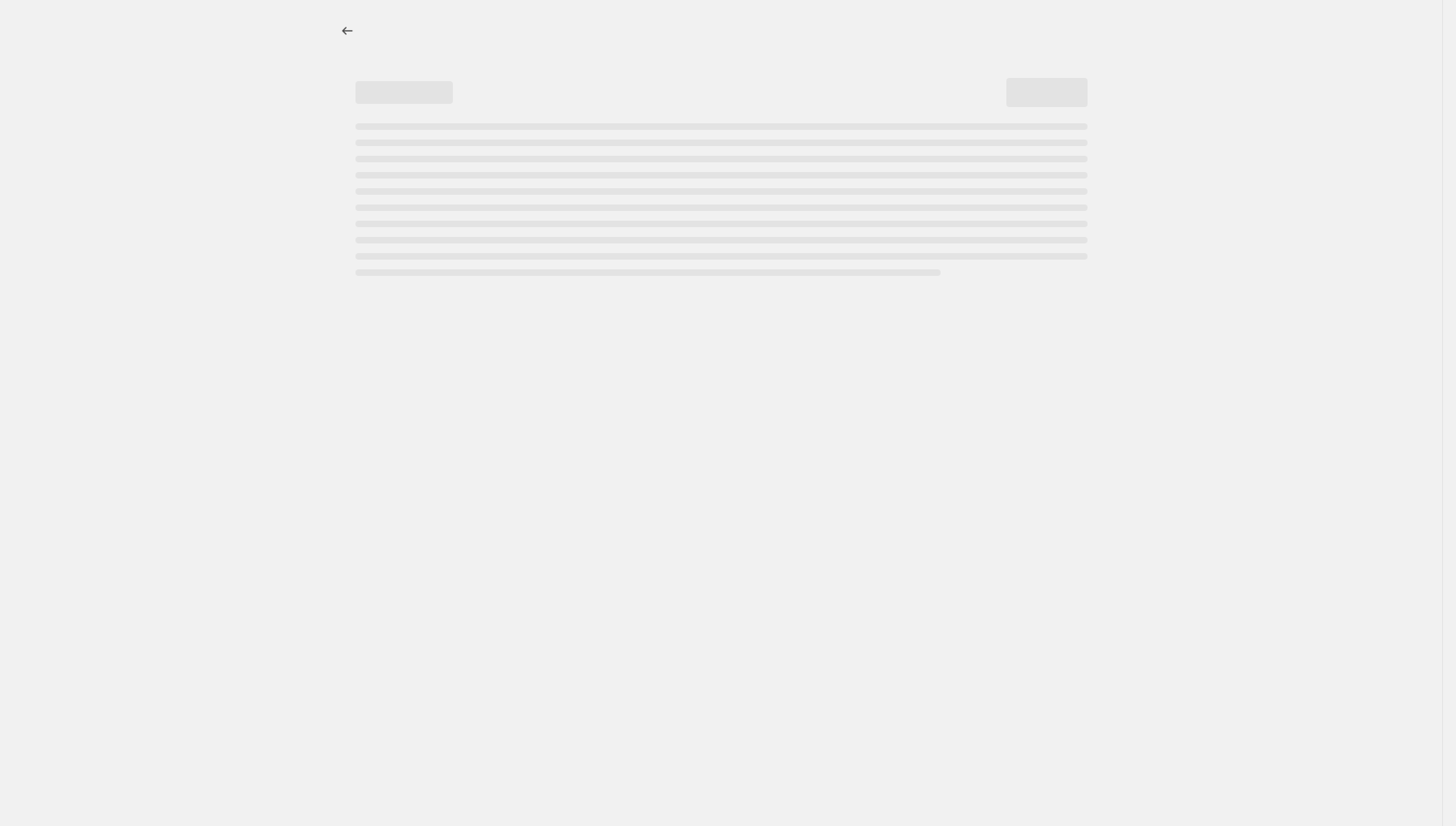
select select "no_change"
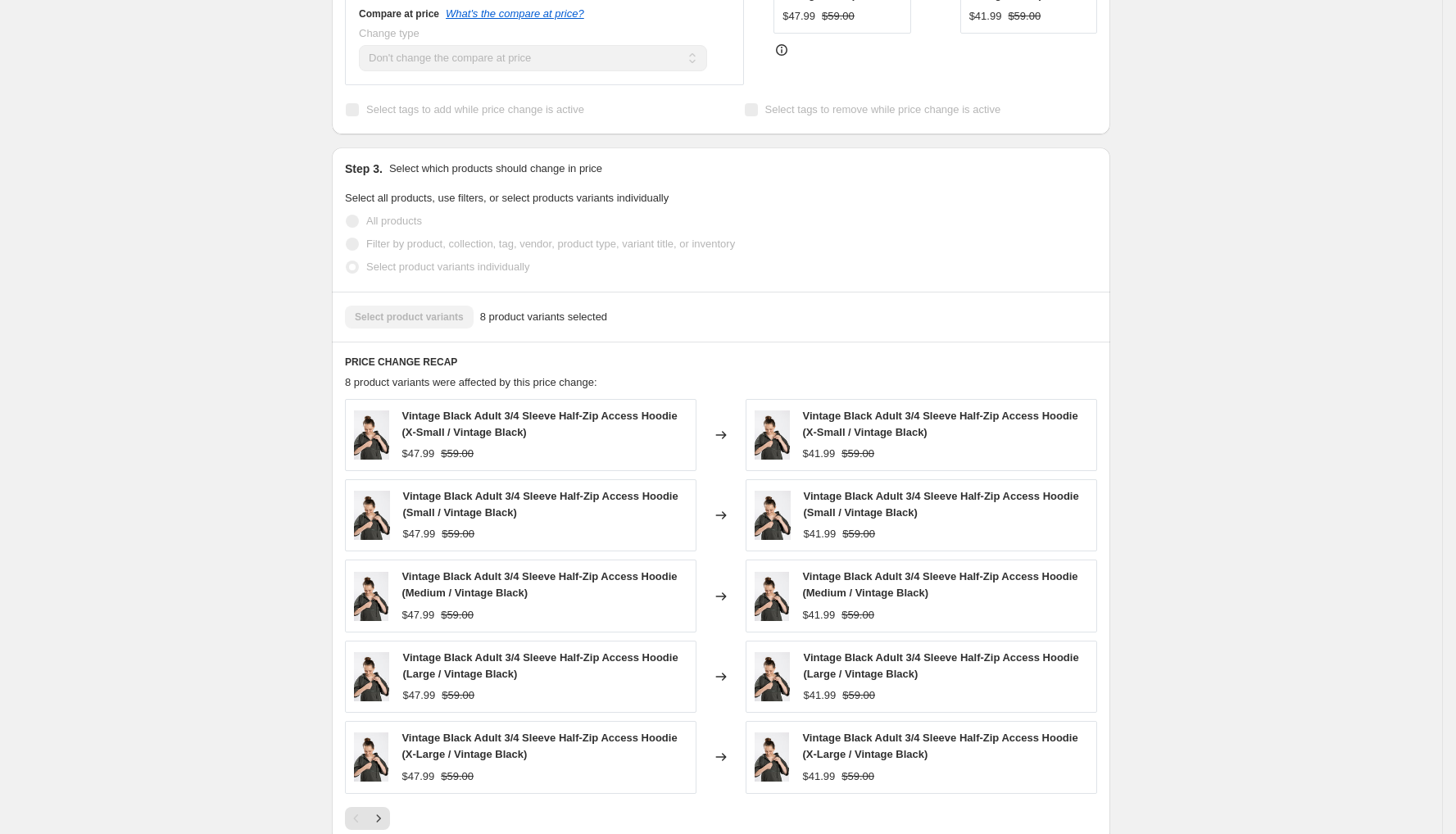
scroll to position [19, 0]
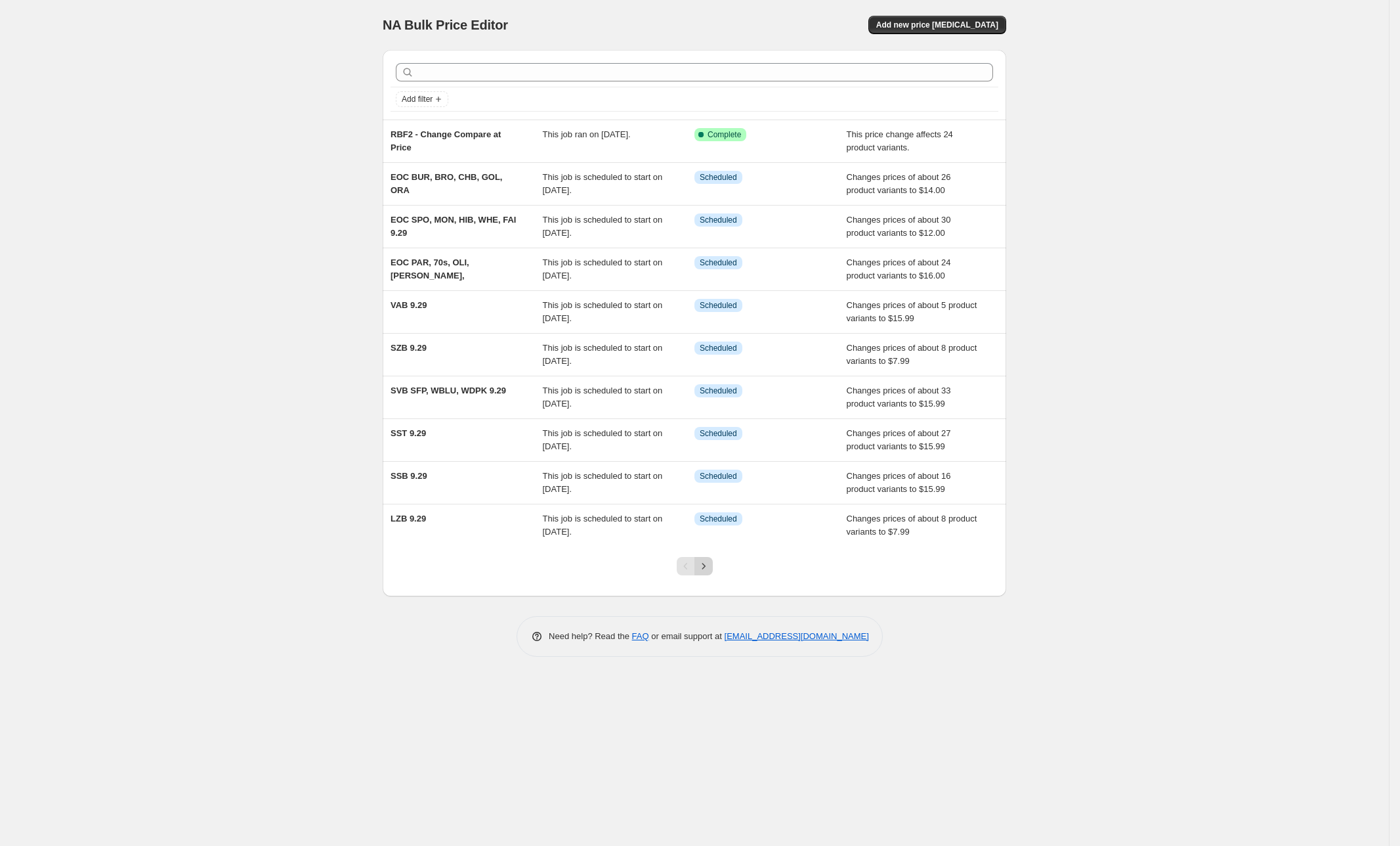
click at [696, 565] on button "Next" at bounding box center [704, 566] width 18 height 18
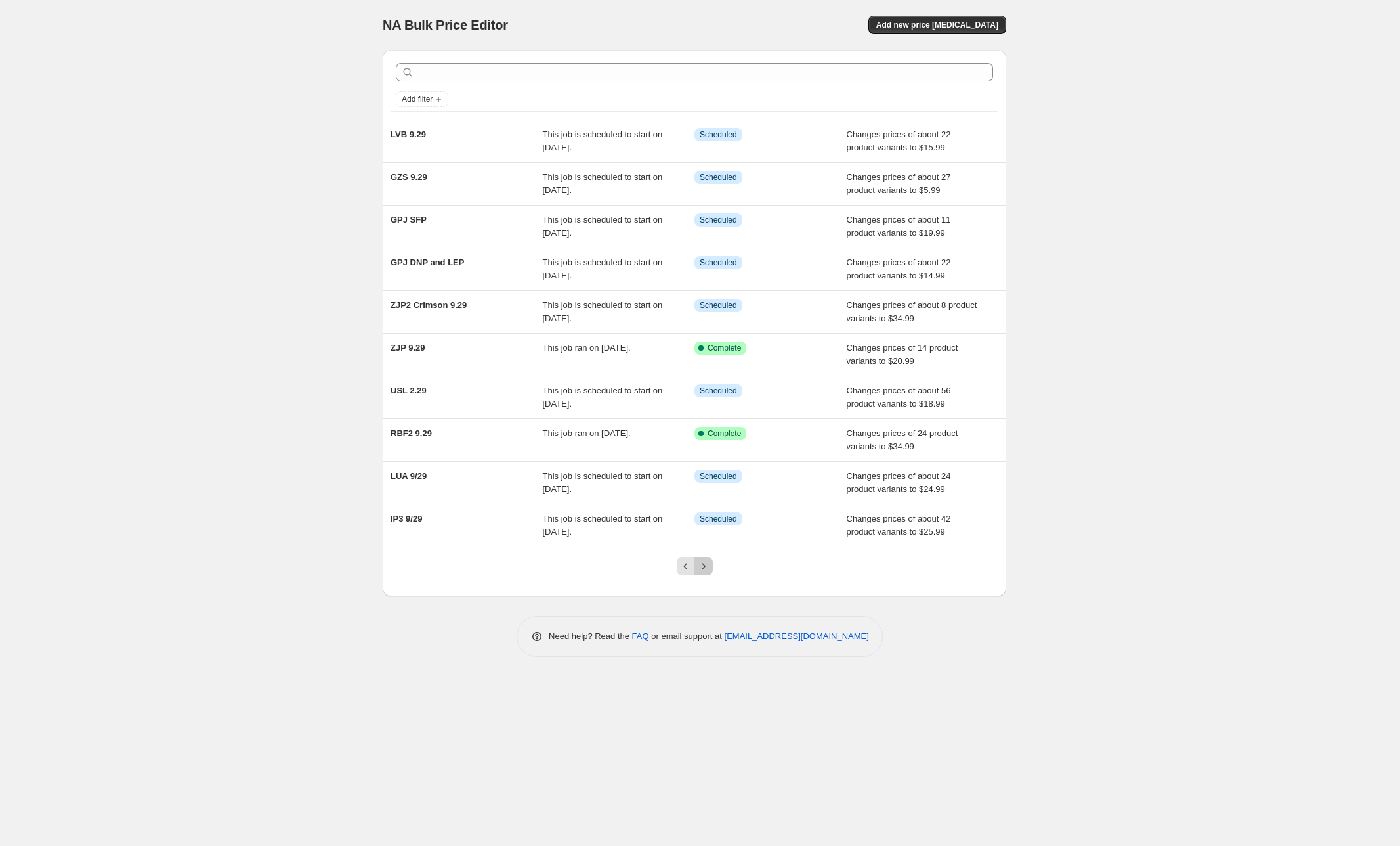
click at [702, 564] on icon "Next" at bounding box center [703, 566] width 13 height 13
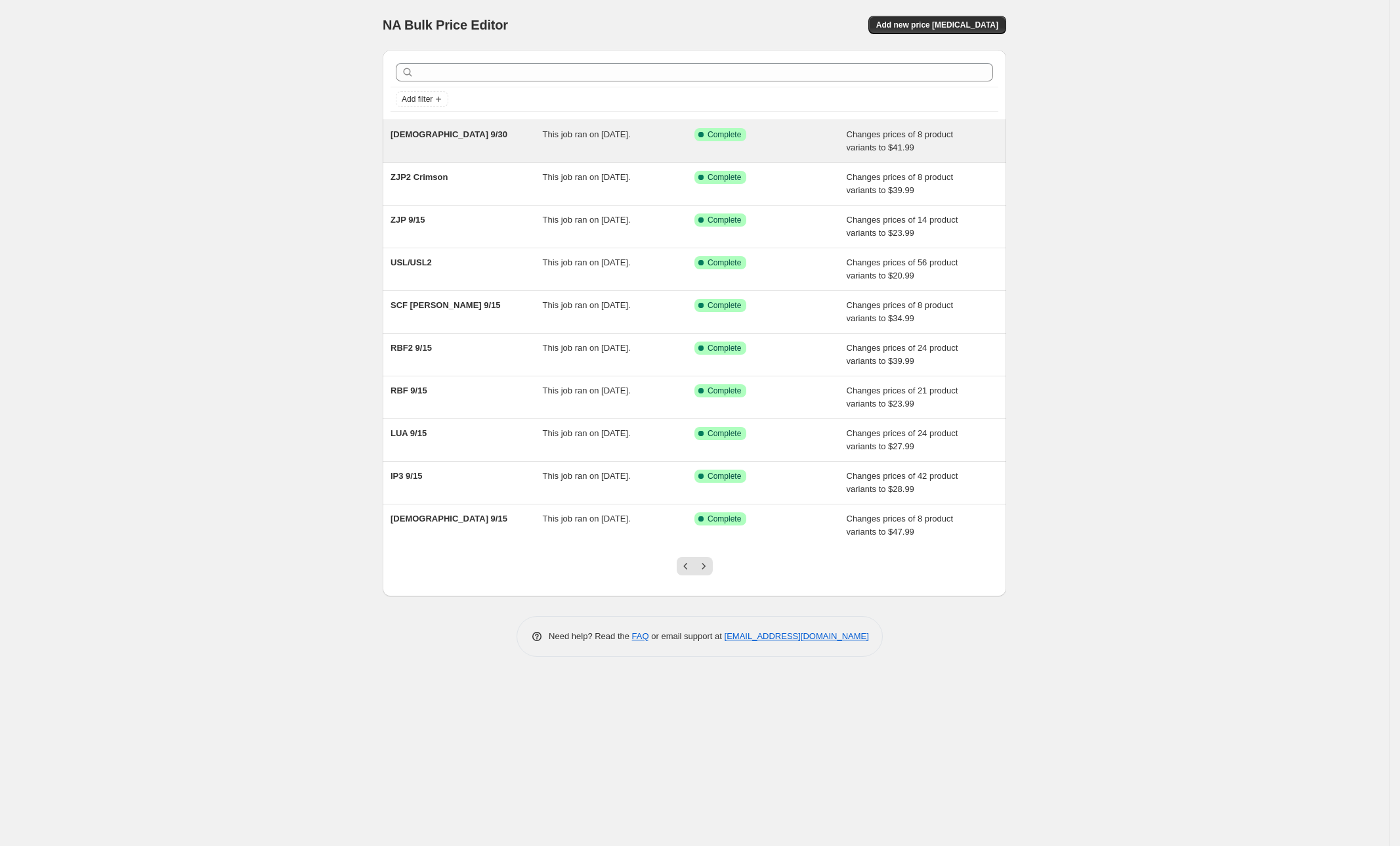
click at [599, 140] on div "This job ran on [DATE]." at bounding box center [619, 141] width 152 height 27
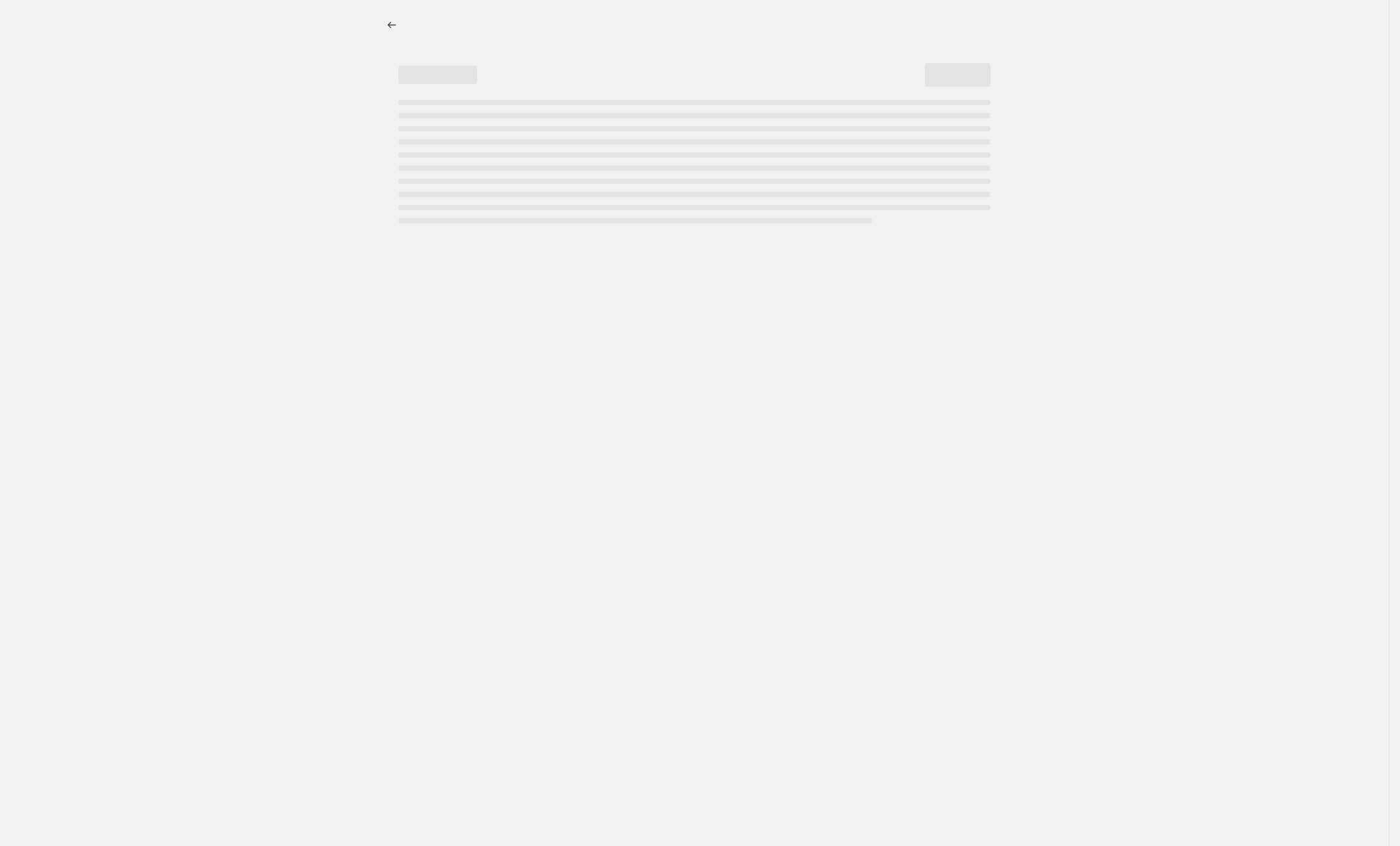
select select "no_change"
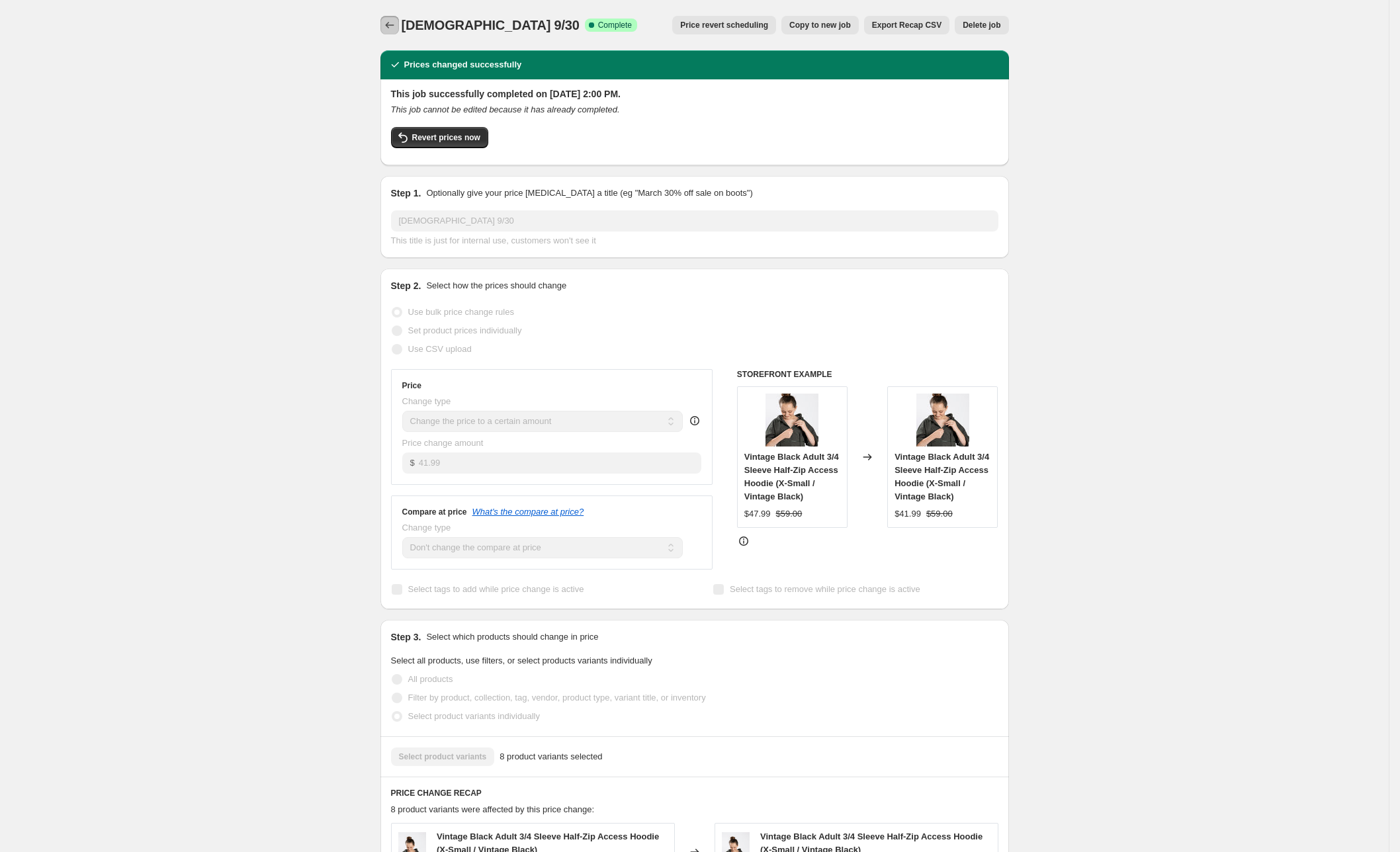
click at [389, 22] on icon "Price change jobs" at bounding box center [389, 24] width 13 height 13
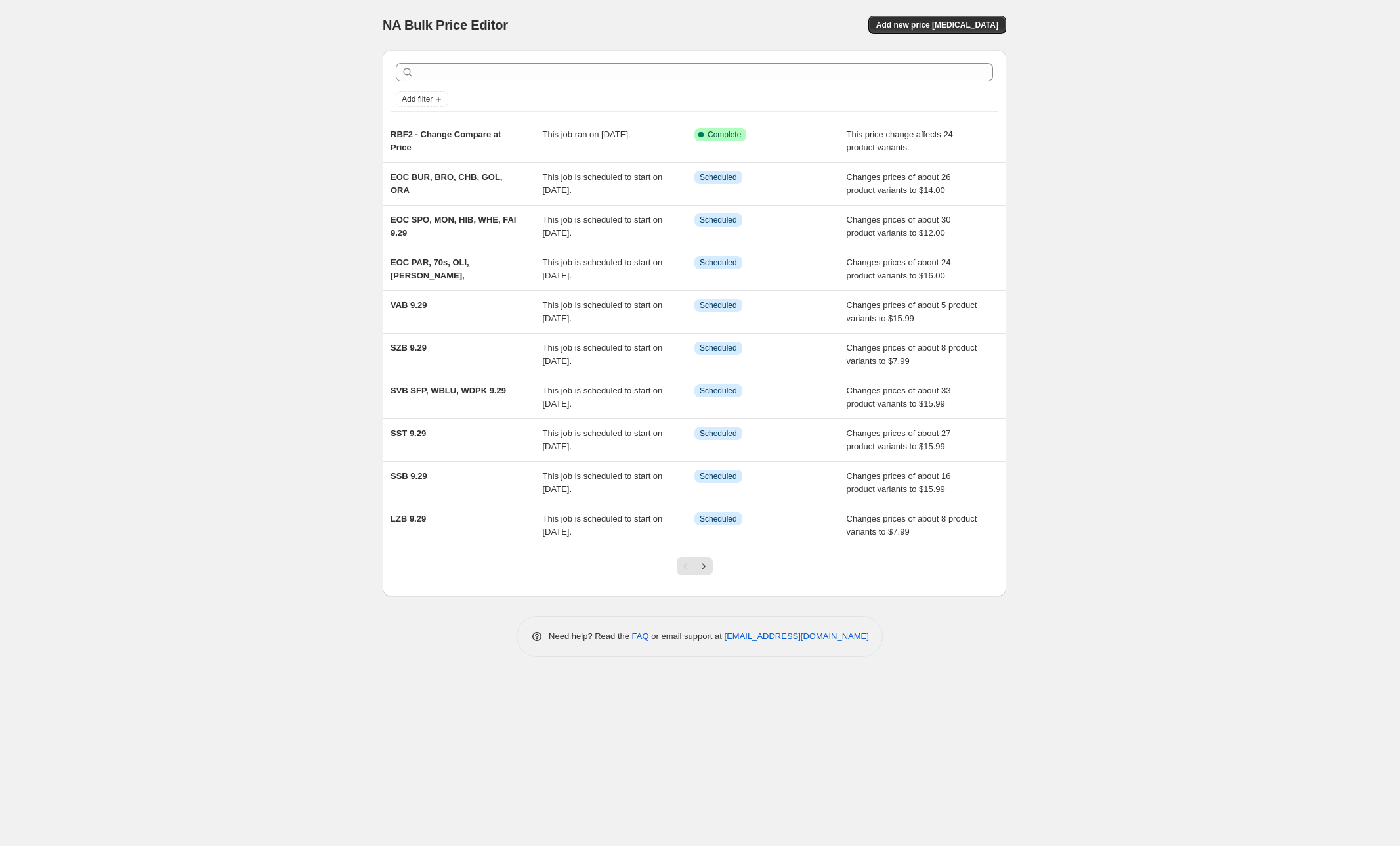
click at [717, 567] on div at bounding box center [695, 571] width 53 height 50
click at [713, 565] on div at bounding box center [695, 571] width 53 height 50
click at [708, 565] on icon "Next" at bounding box center [703, 566] width 13 height 13
